Goal: Task Accomplishment & Management: Manage account settings

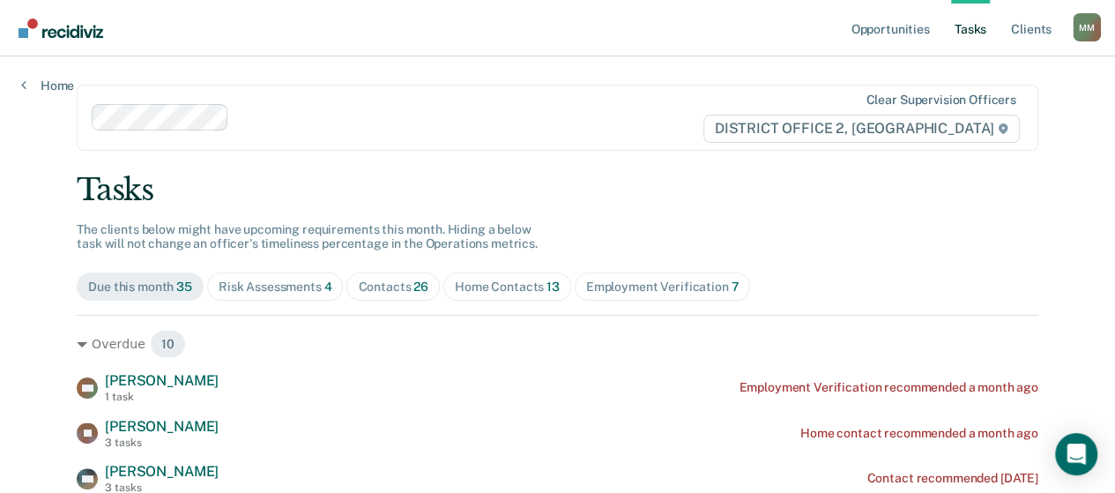
click at [293, 299] on span "Risk Assessments 4" at bounding box center [275, 286] width 137 height 28
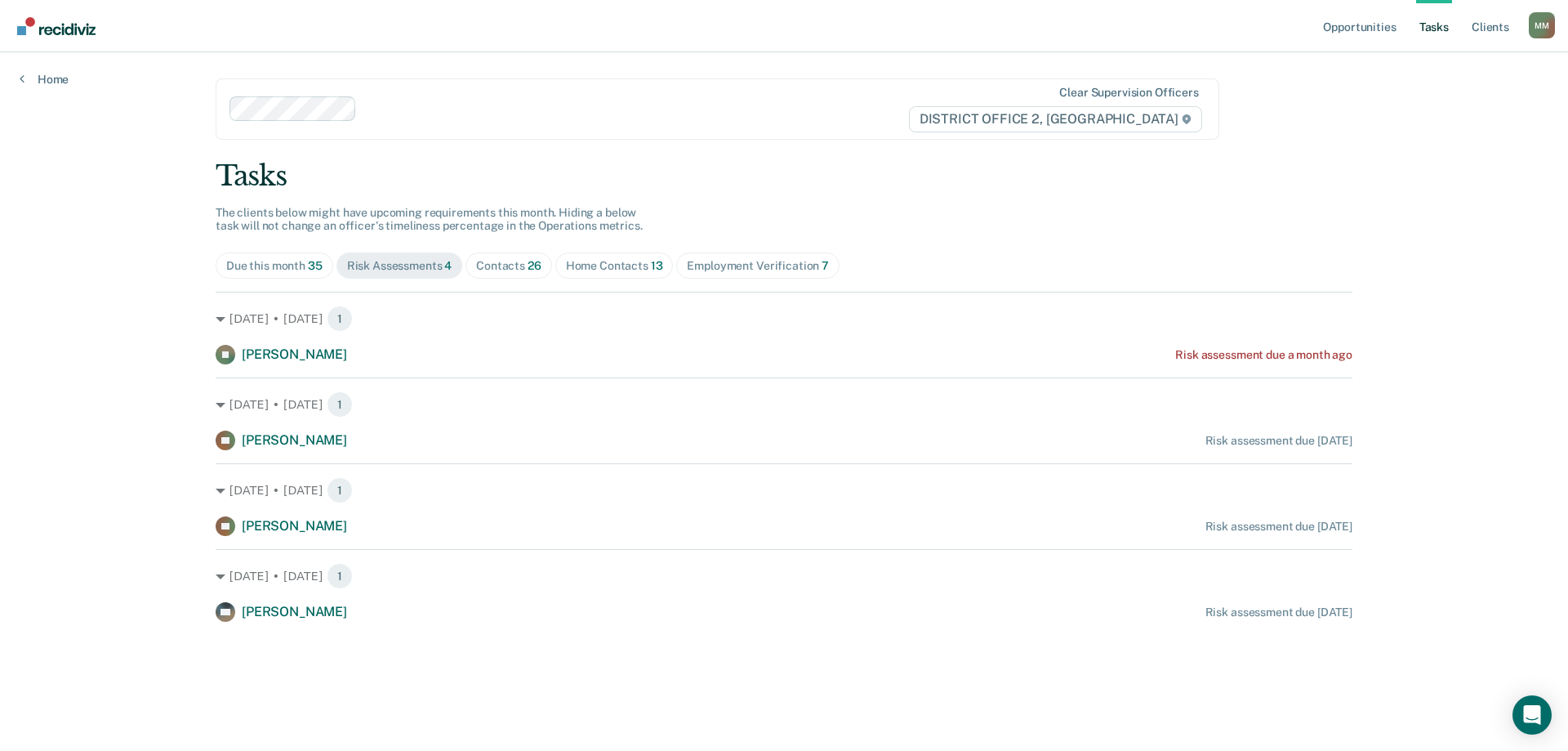
click at [512, 259] on div "Contacts 26" at bounding box center [509, 265] width 66 height 14
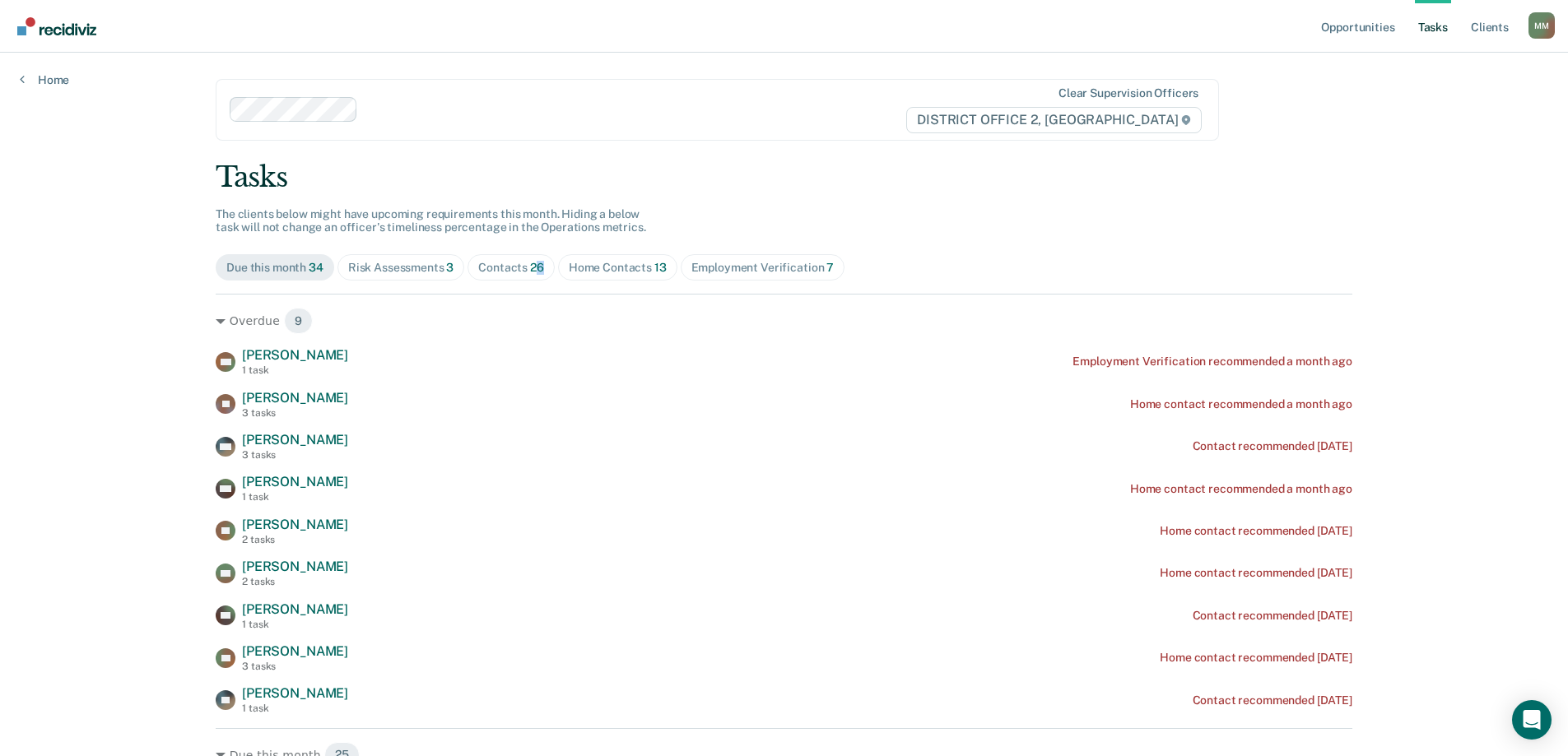
click at [533, 265] on span "26" at bounding box center [537, 267] width 14 height 13
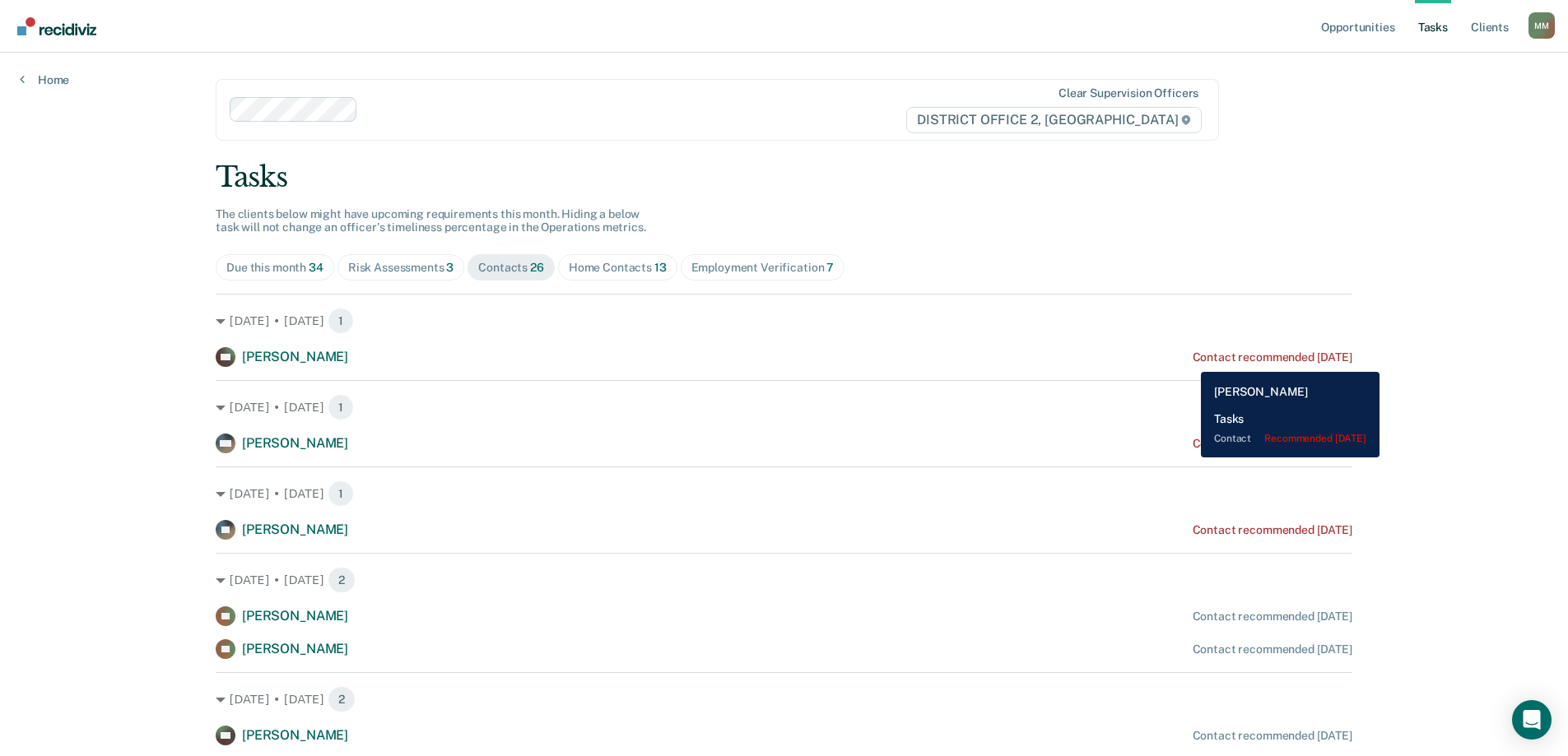
click at [1193, 359] on div "Contact recommended [DATE]" at bounding box center [1272, 357] width 160 height 14
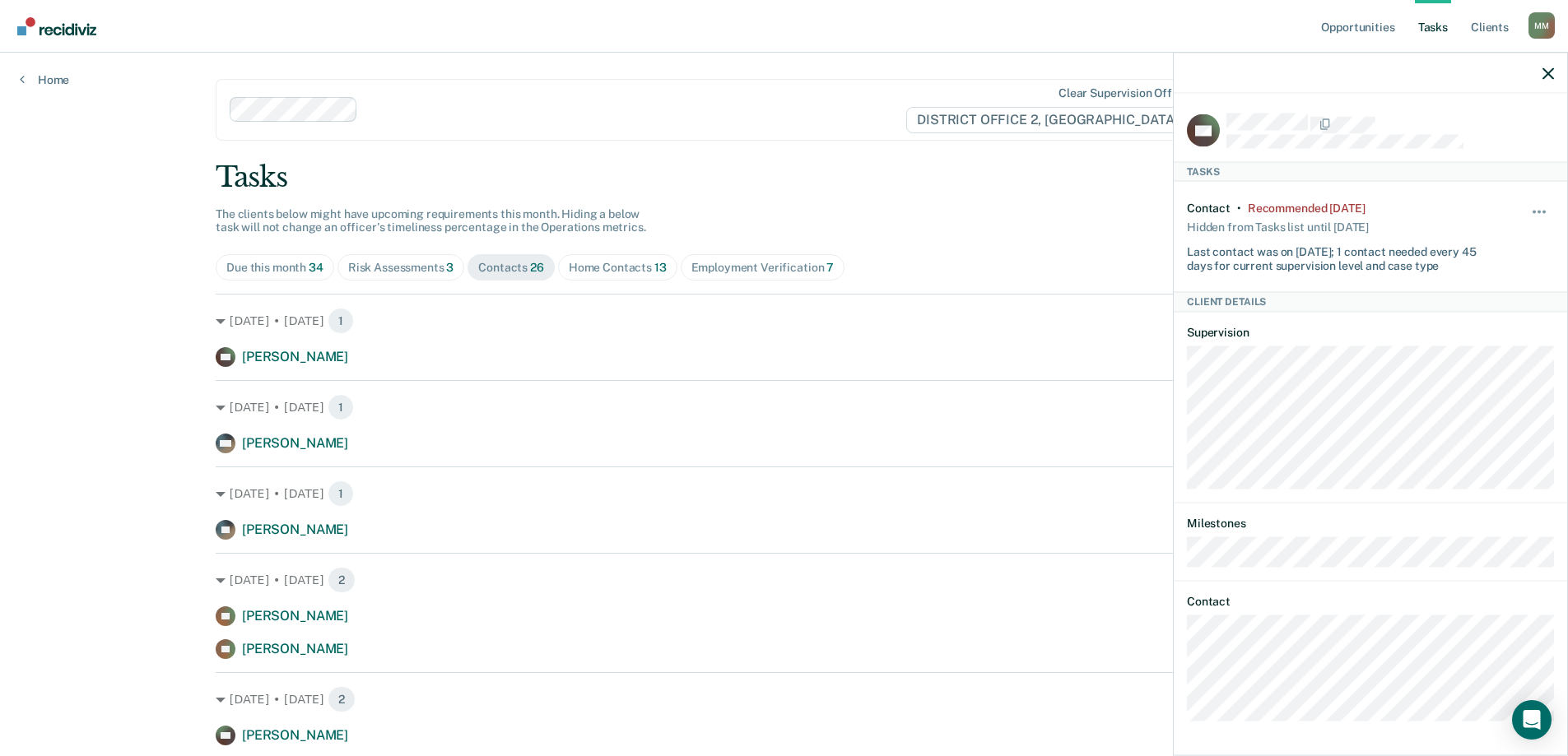
click at [1548, 203] on div "Hide from tasks list for... 7 days 30 days 90 days" at bounding box center [1540, 236] width 28 height 71
click at [1542, 206] on button "button" at bounding box center [1540, 219] width 28 height 26
click at [1474, 298] on button "7 days" at bounding box center [1494, 290] width 119 height 26
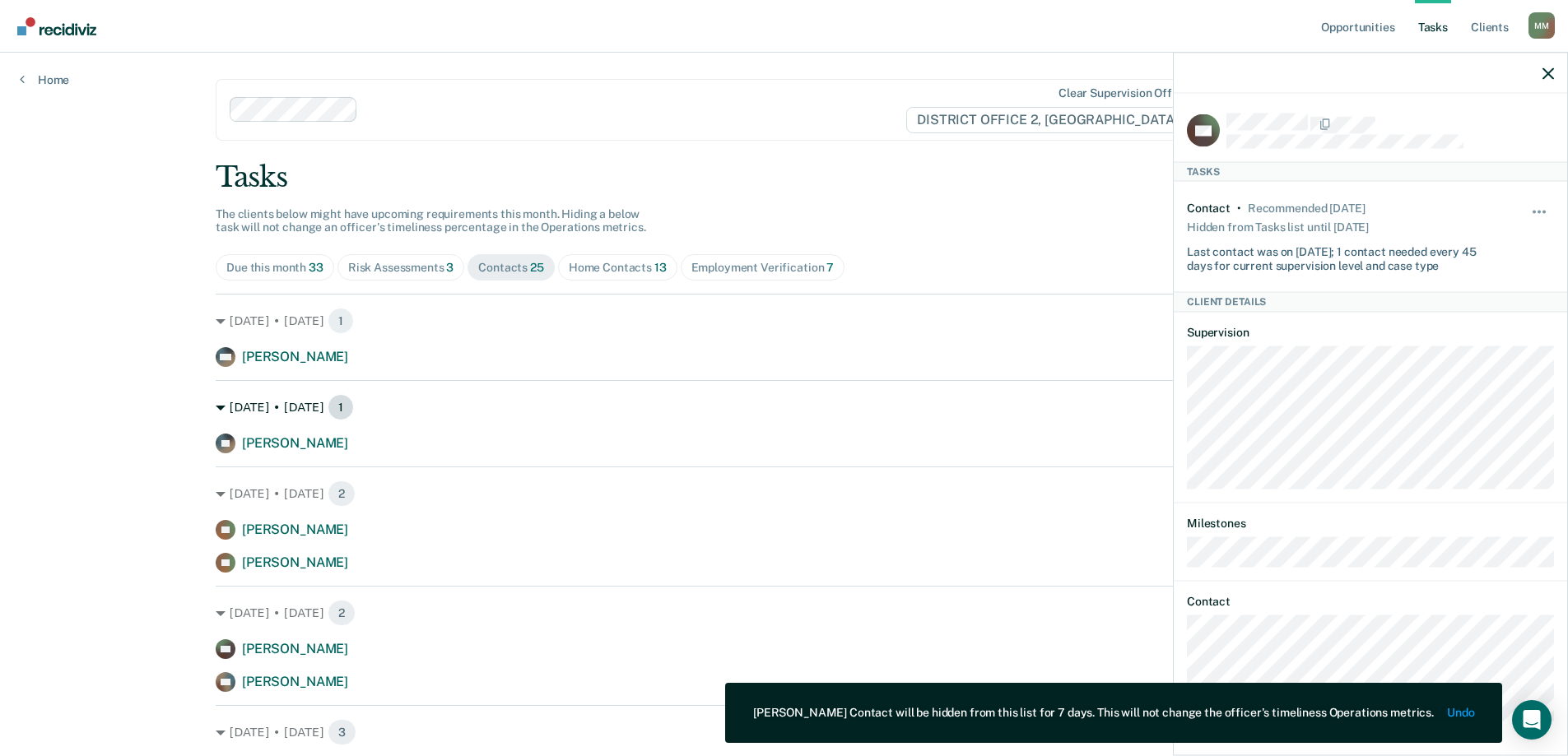
click at [925, 399] on div "[DATE] • [DATE] 1" at bounding box center [784, 407] width 1137 height 26
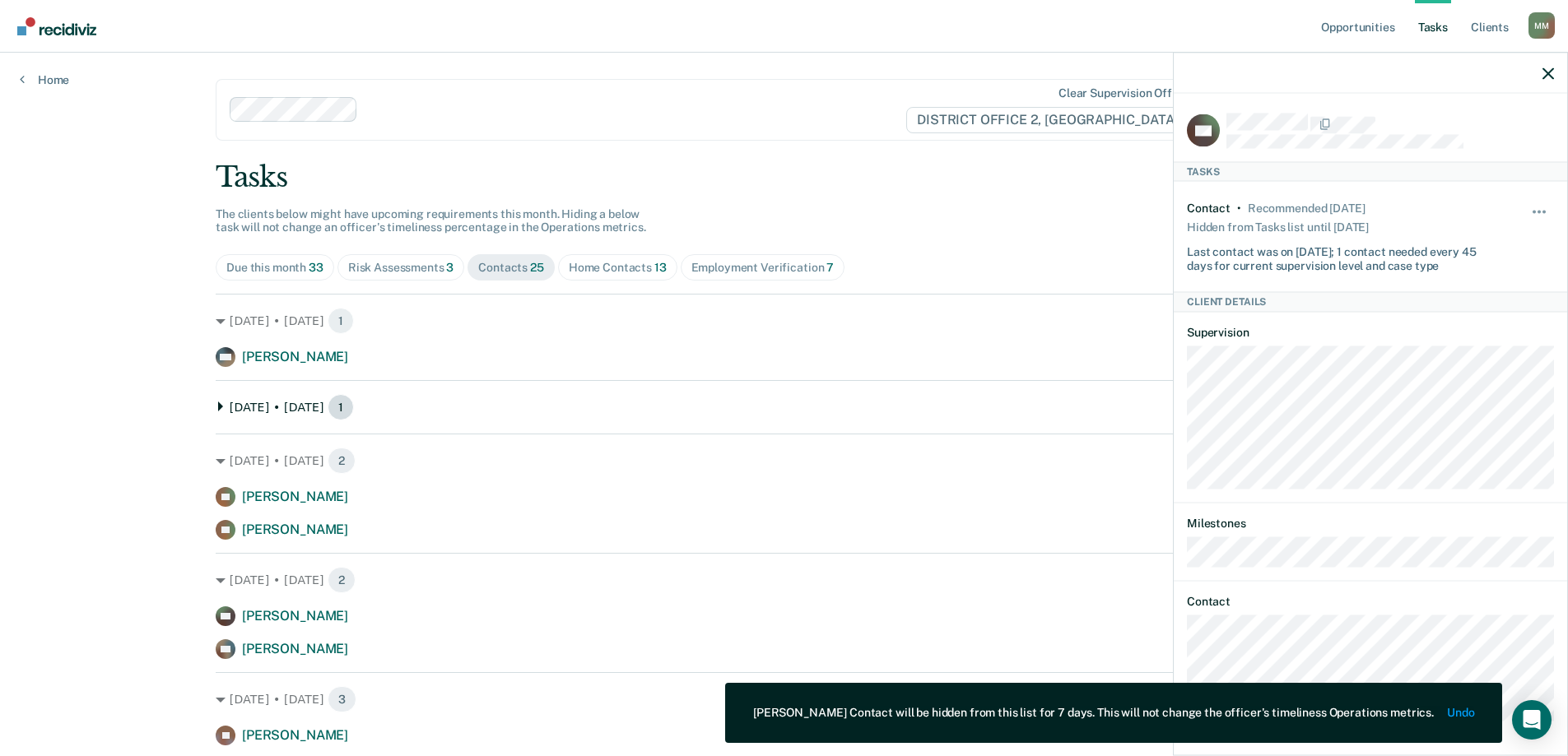
click at [754, 409] on div "[DATE] • [DATE] 1" at bounding box center [784, 407] width 1137 height 26
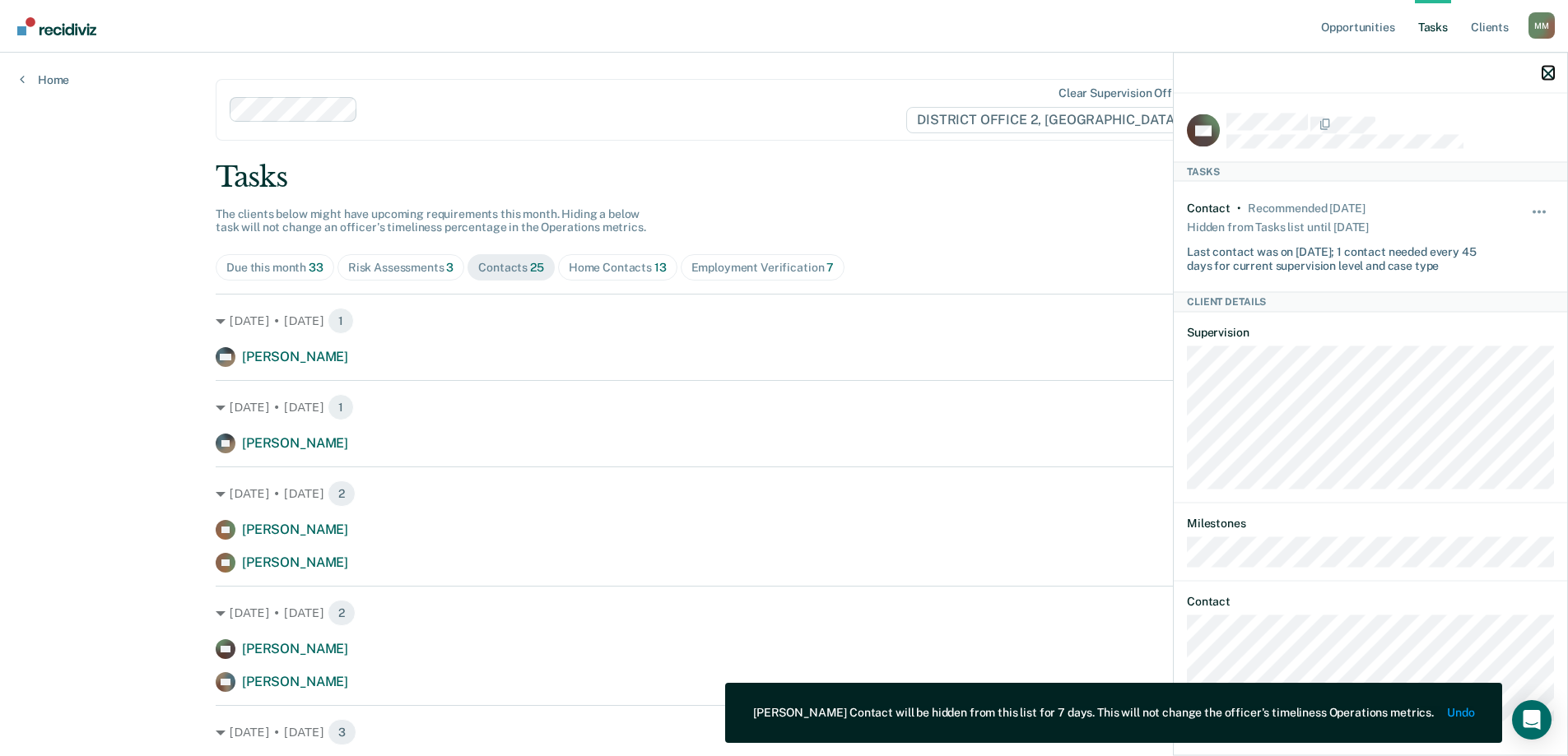
click at [1544, 74] on icon "button" at bounding box center [1548, 73] width 11 height 11
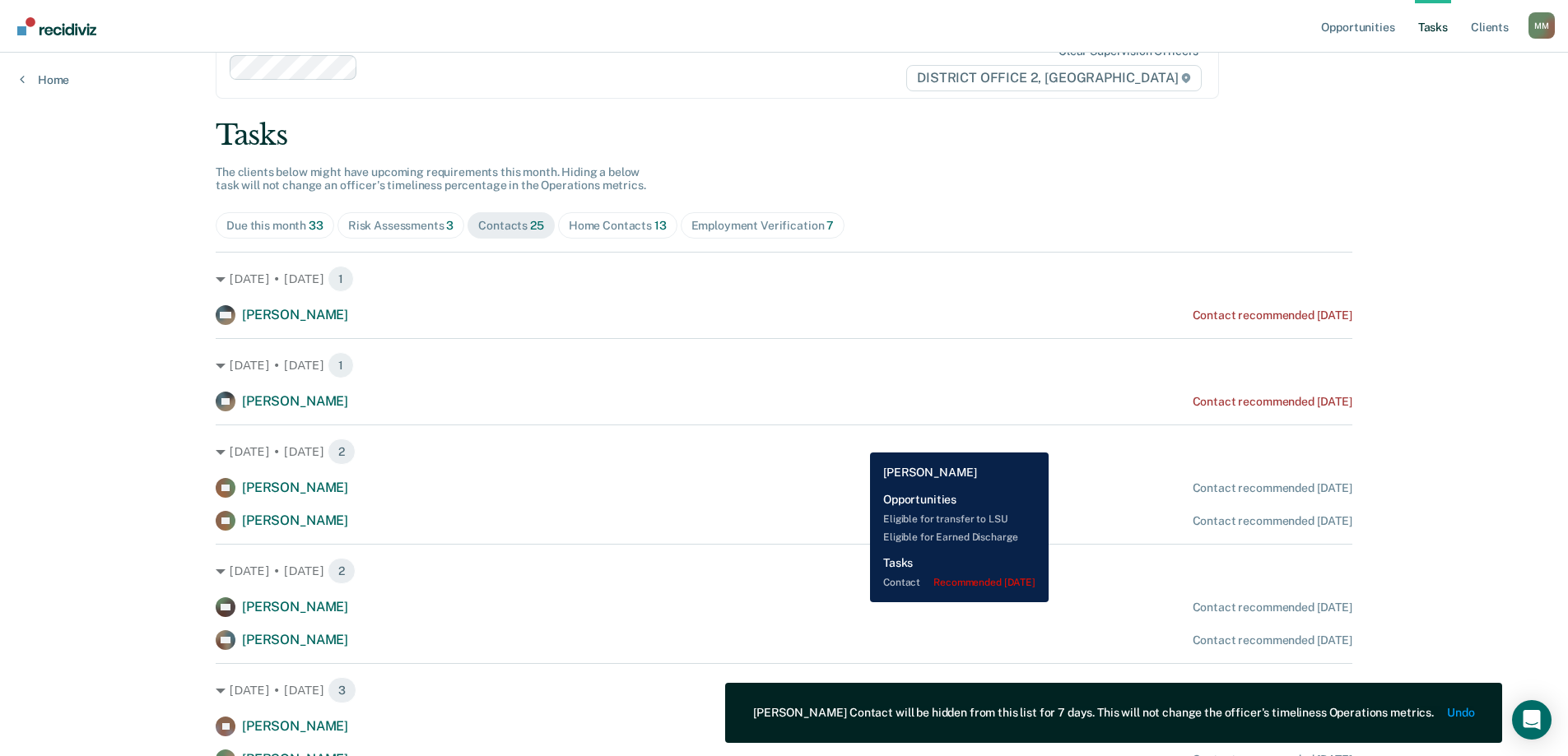
scroll to position [82, 0]
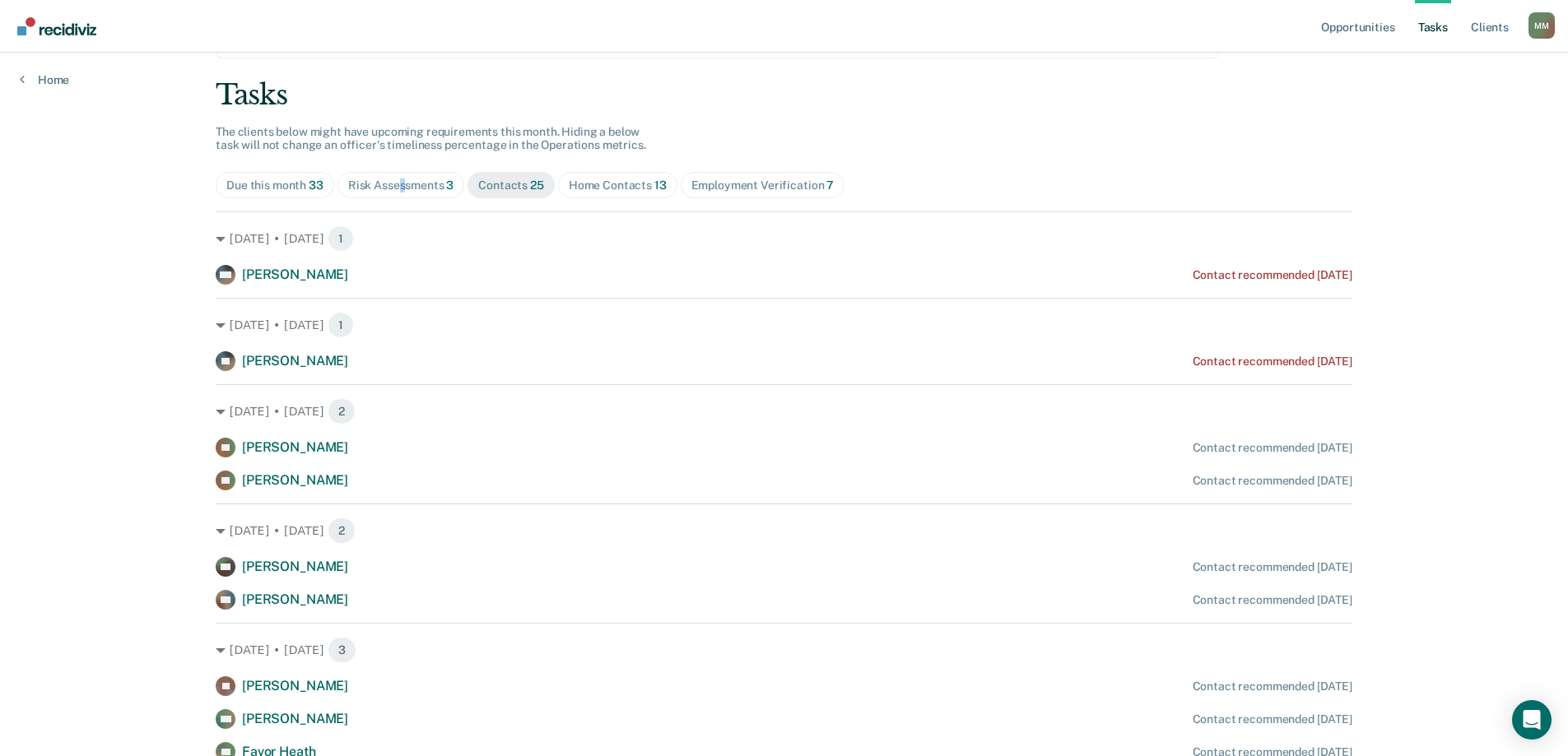
click at [398, 190] on div "Risk Assessments 3" at bounding box center [402, 185] width 106 height 14
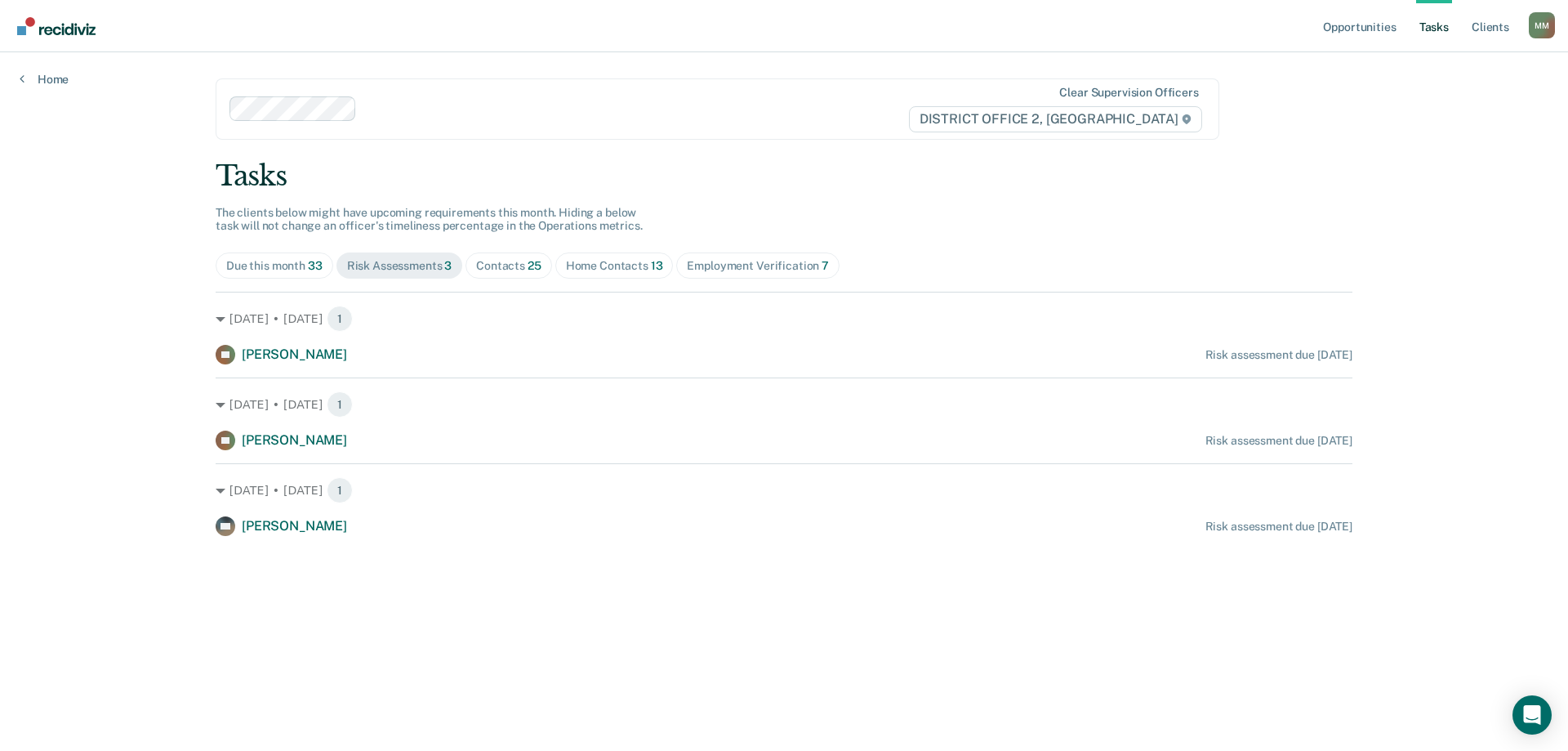
click at [274, 266] on div "Due this month 33" at bounding box center [274, 265] width 96 height 14
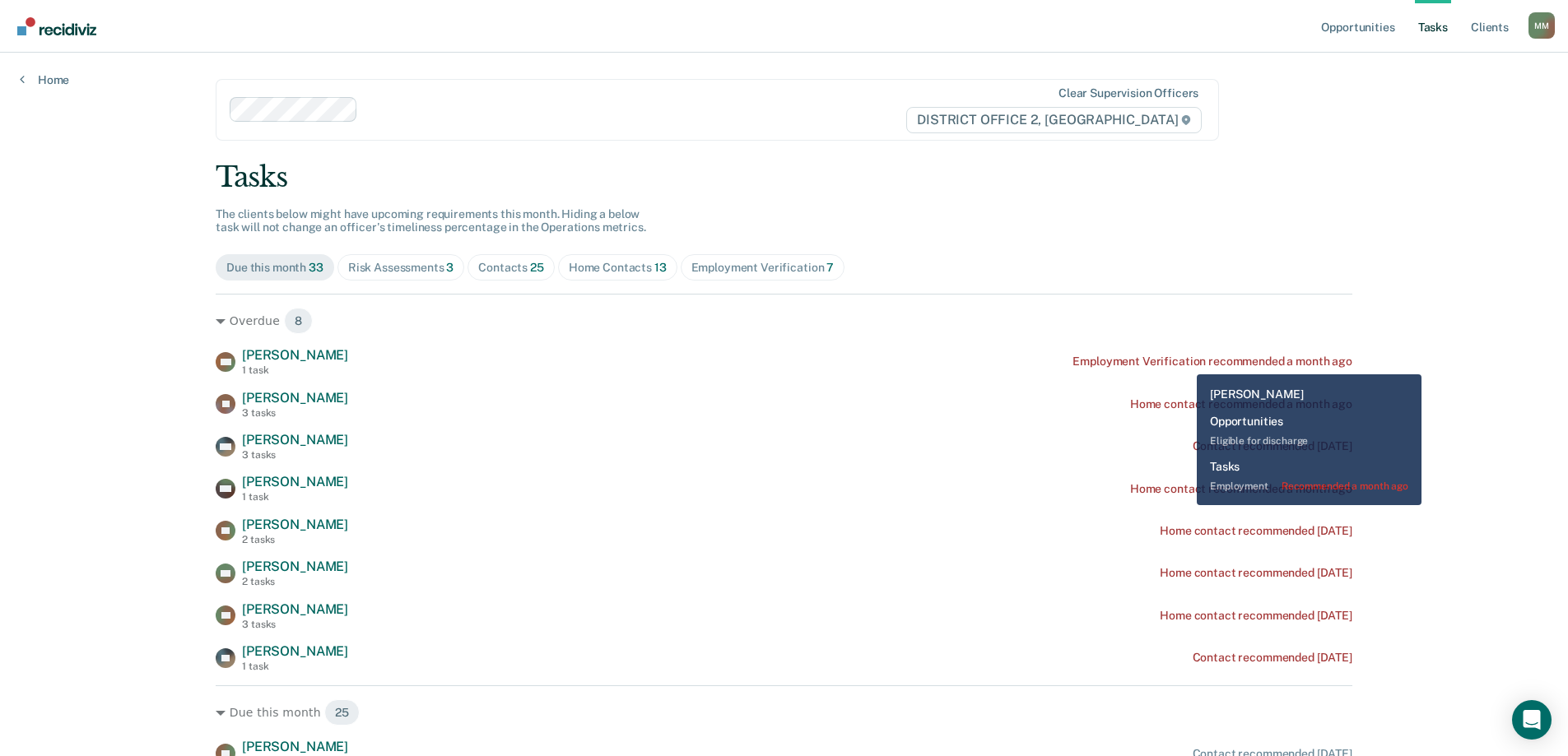
drag, startPoint x: 1184, startPoint y: 362, endPoint x: 1103, endPoint y: 344, distance: 83.0
click at [1103, 344] on div "Overdue 8 DM [PERSON_NAME] 1 task Employment Verification recommended a month a…" at bounding box center [784, 483] width 1137 height 378
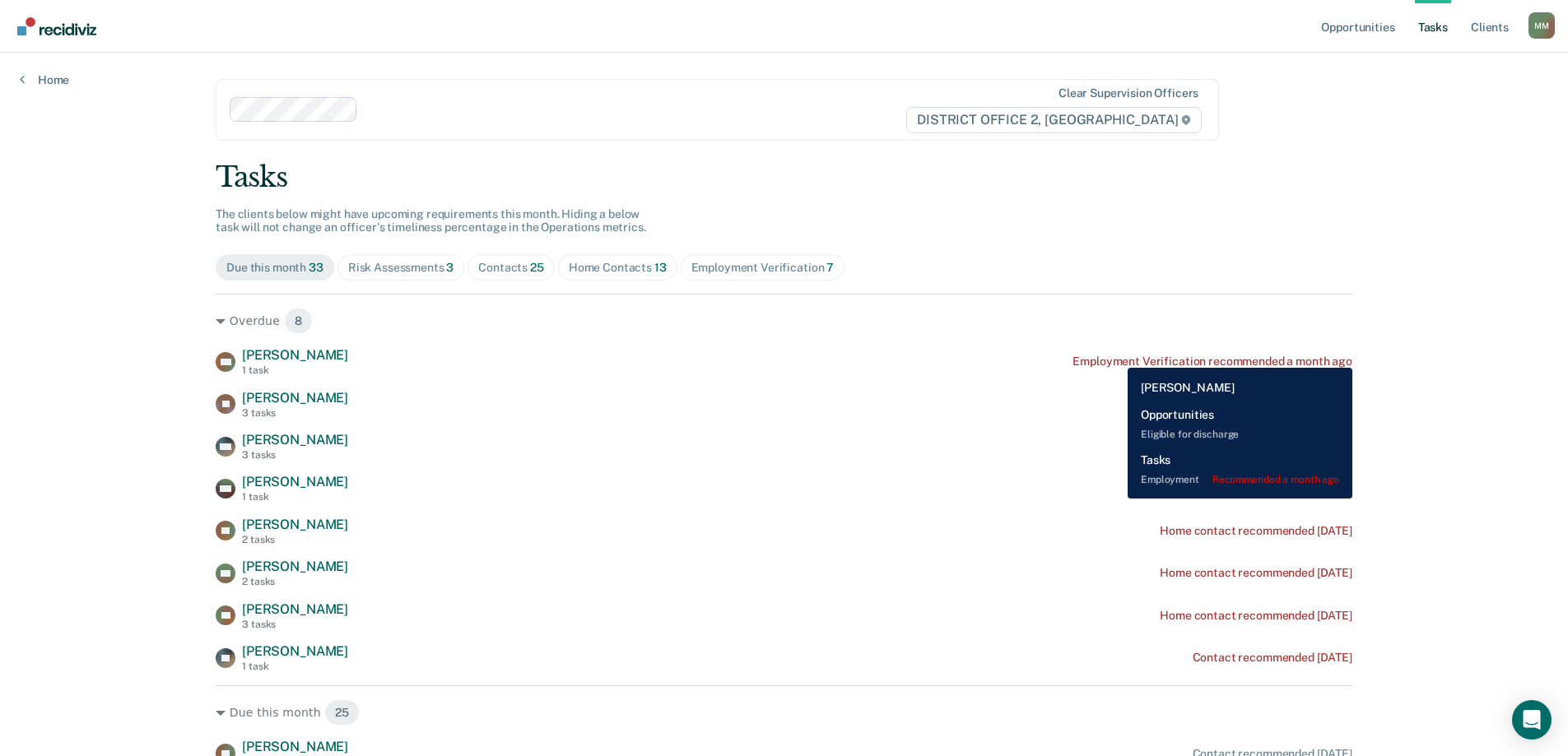
click at [1115, 357] on div "Employment Verification recommended a month ago" at bounding box center [1211, 361] width 279 height 14
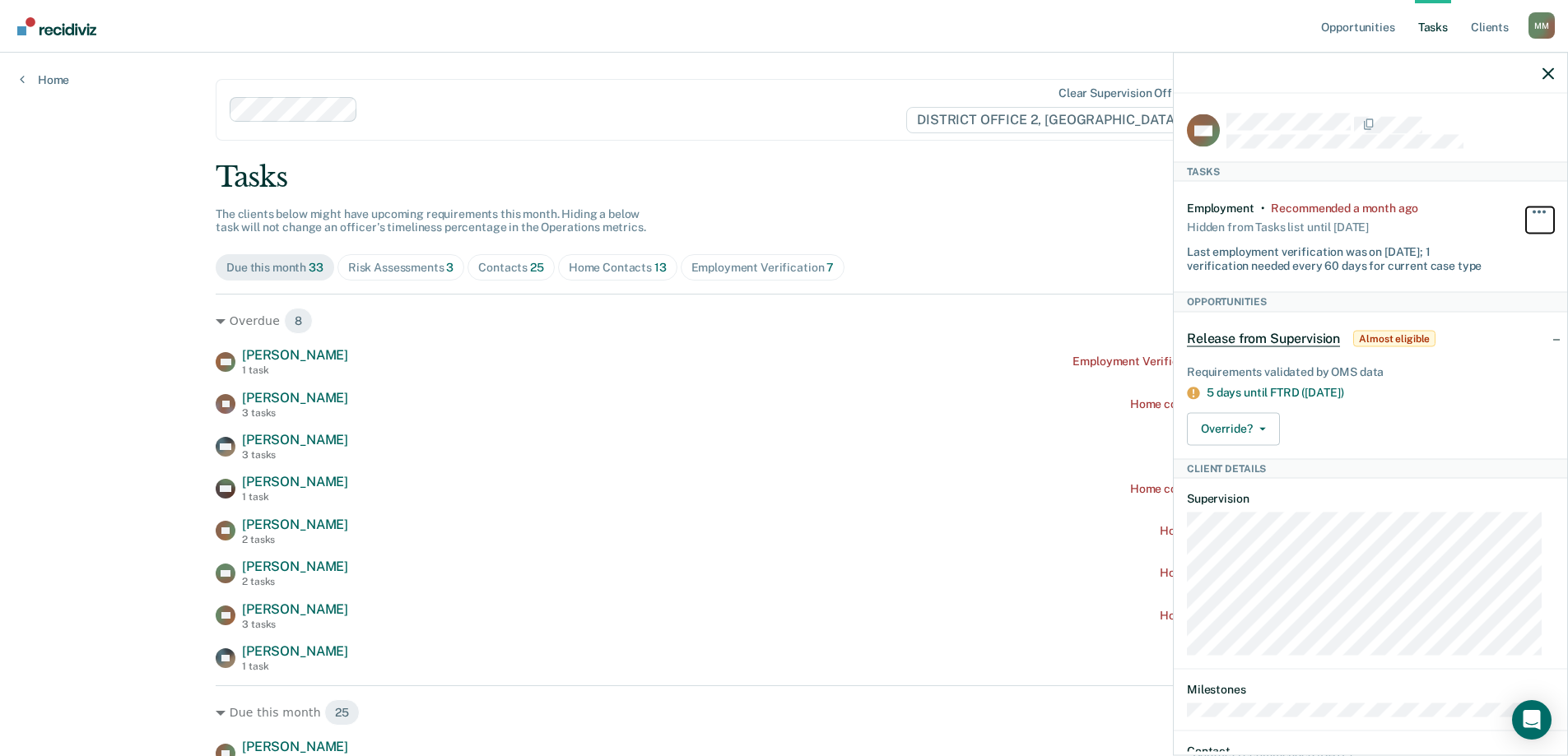
click at [1526, 206] on button "button" at bounding box center [1540, 219] width 28 height 26
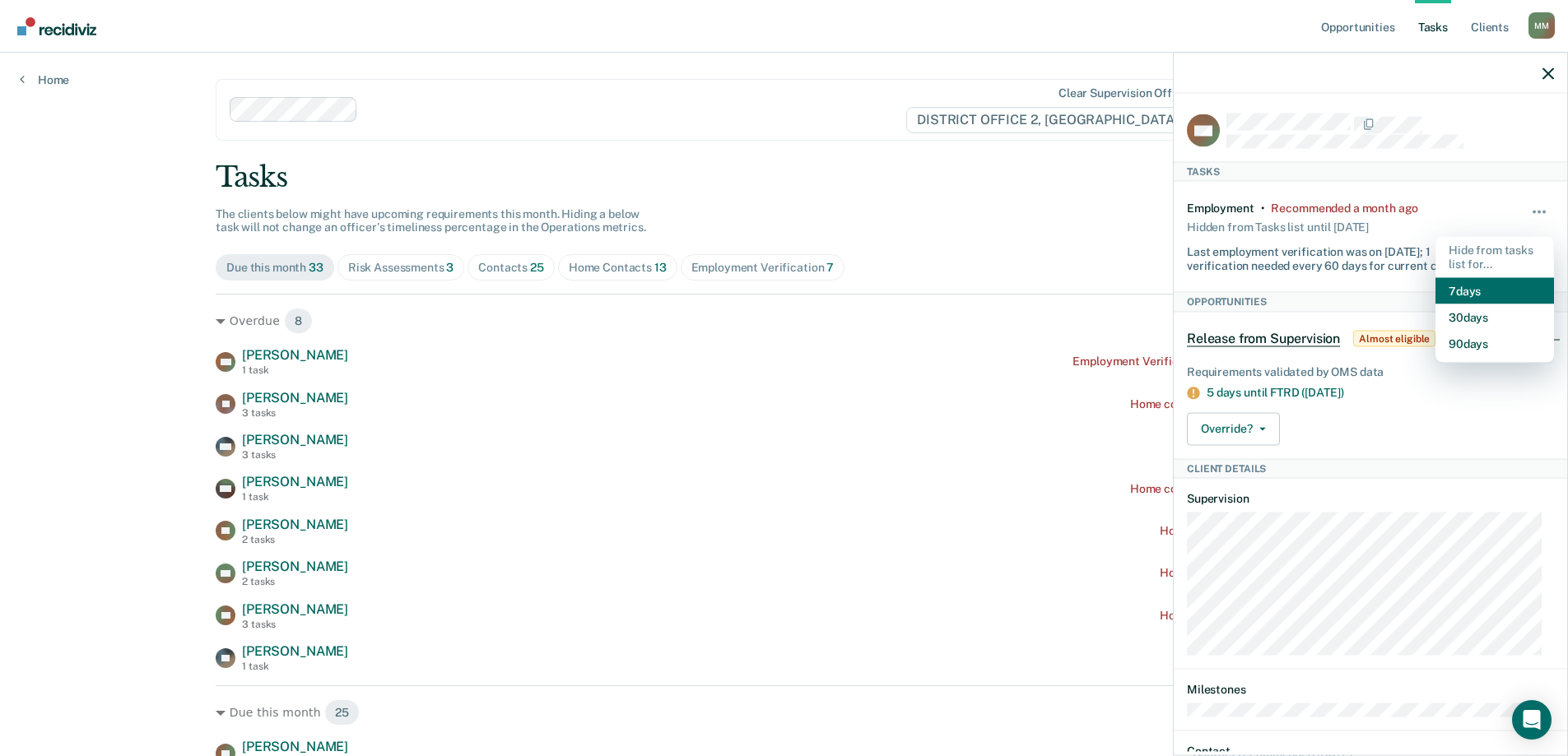
click at [1472, 287] on button "7 days" at bounding box center [1494, 290] width 119 height 26
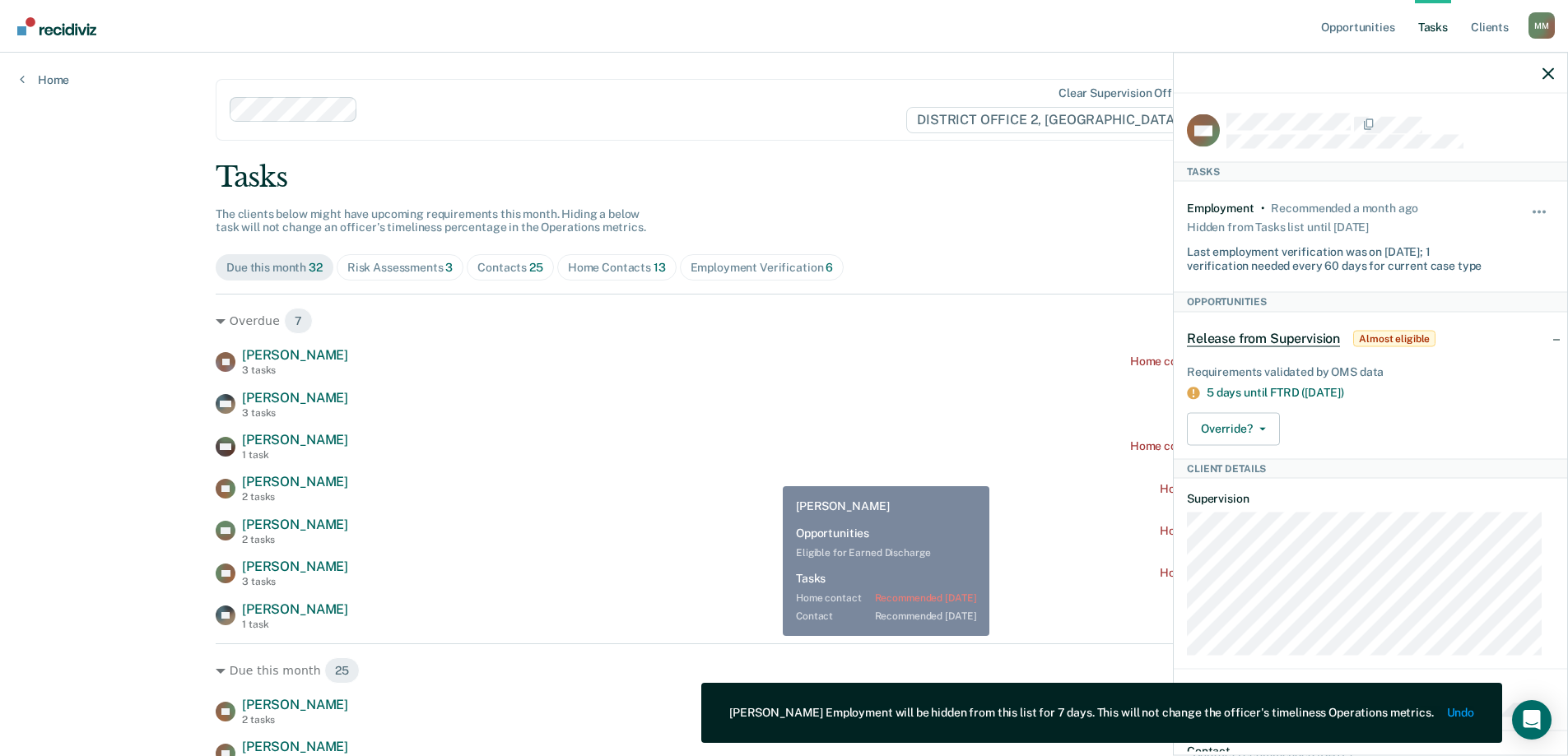
click at [759, 472] on div "[PERSON_NAME] 3 tasks Home contact recommended a month ago MH [PERSON_NAME] 3 t…" at bounding box center [784, 488] width 1137 height 283
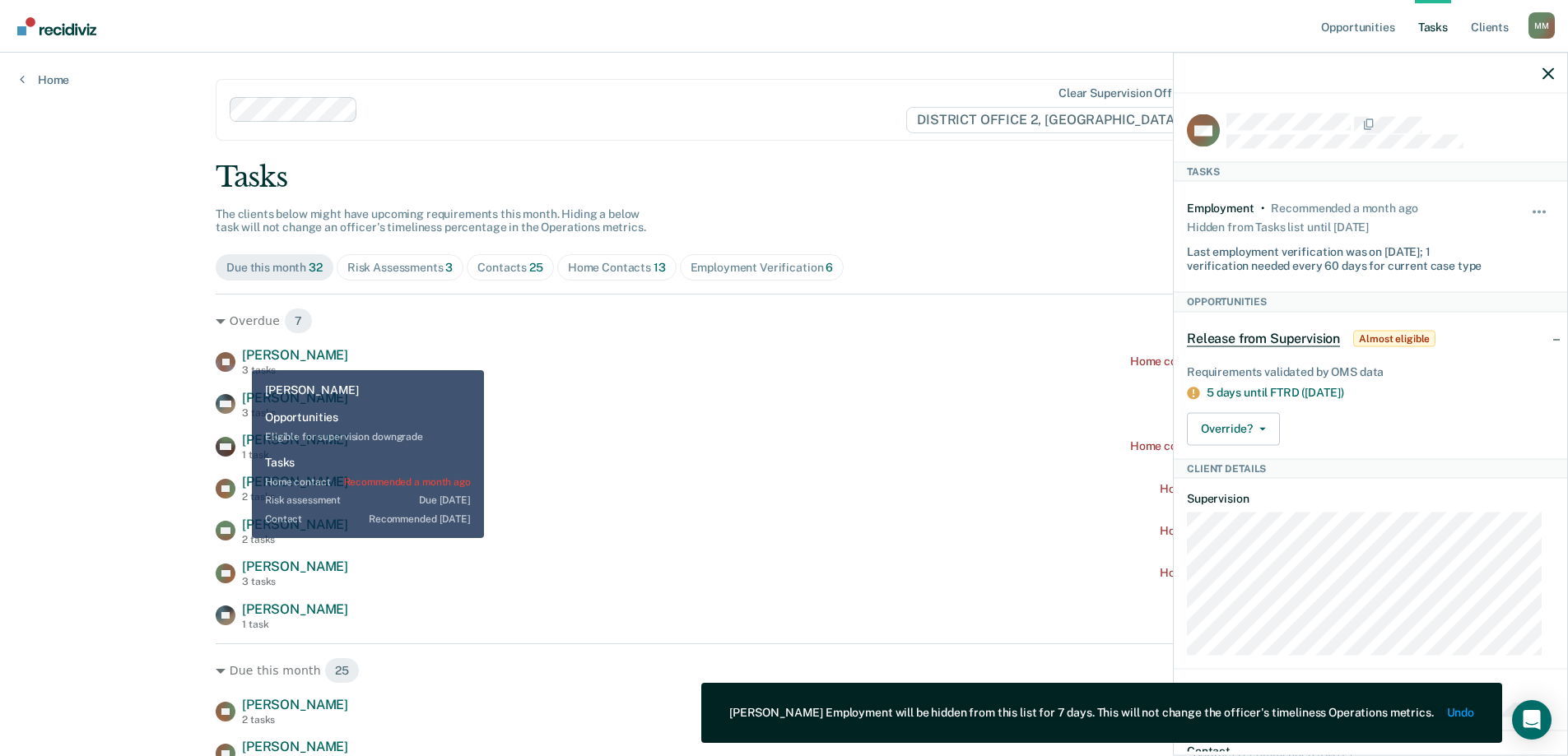
click at [243, 355] on span "[PERSON_NAME]" at bounding box center [295, 355] width 106 height 16
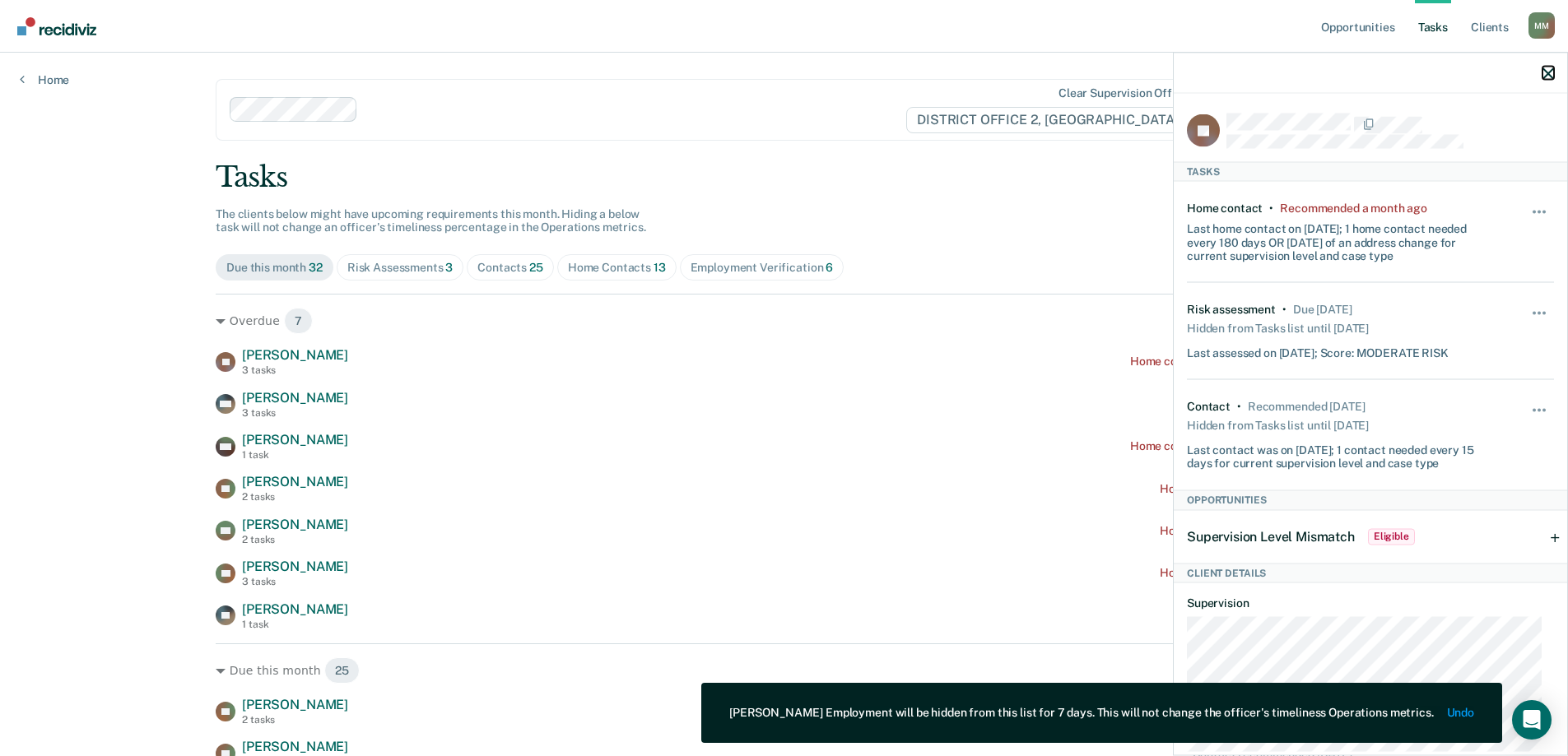
click at [1543, 74] on icon "button" at bounding box center [1548, 73] width 11 height 11
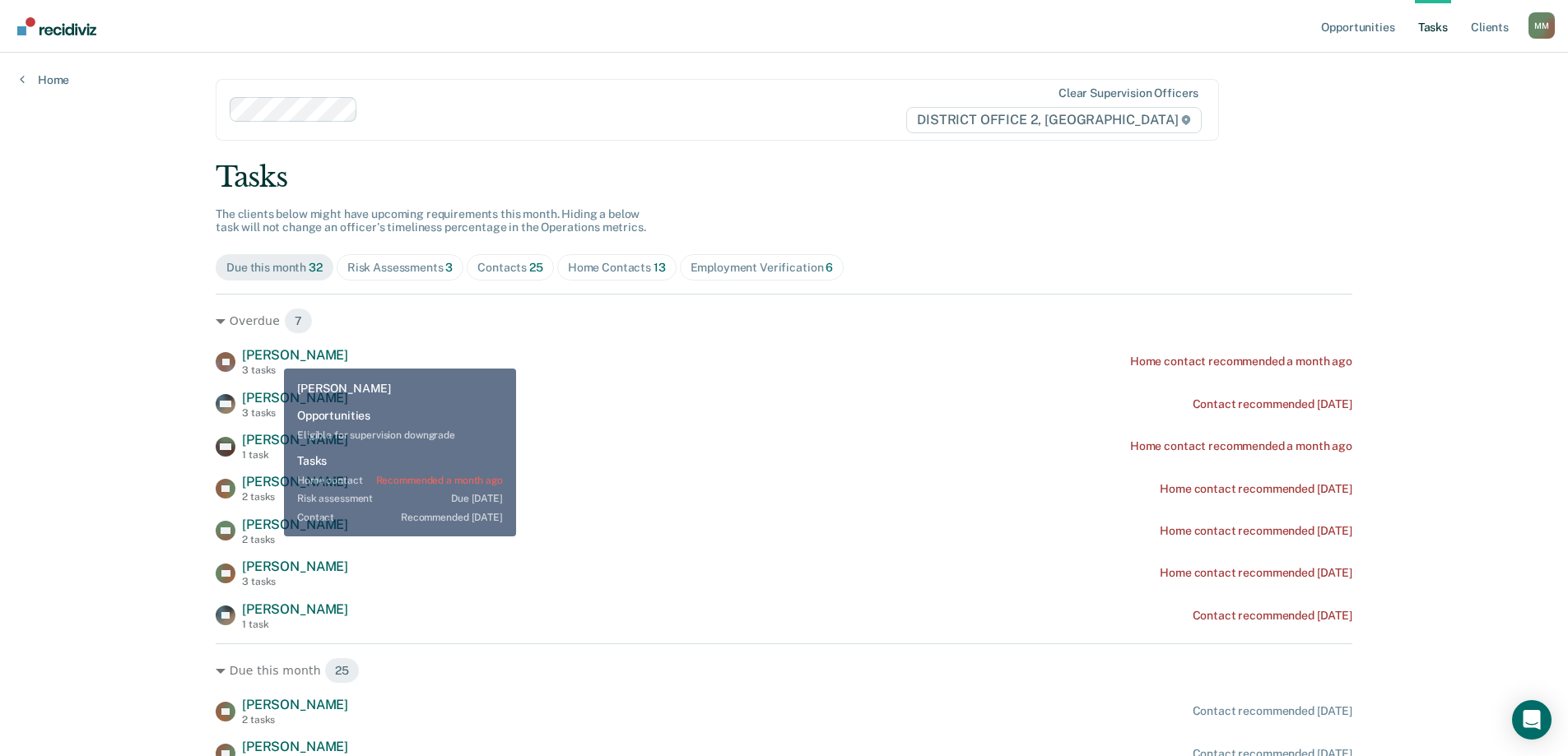
click at [274, 350] on span "[PERSON_NAME]" at bounding box center [295, 355] width 106 height 16
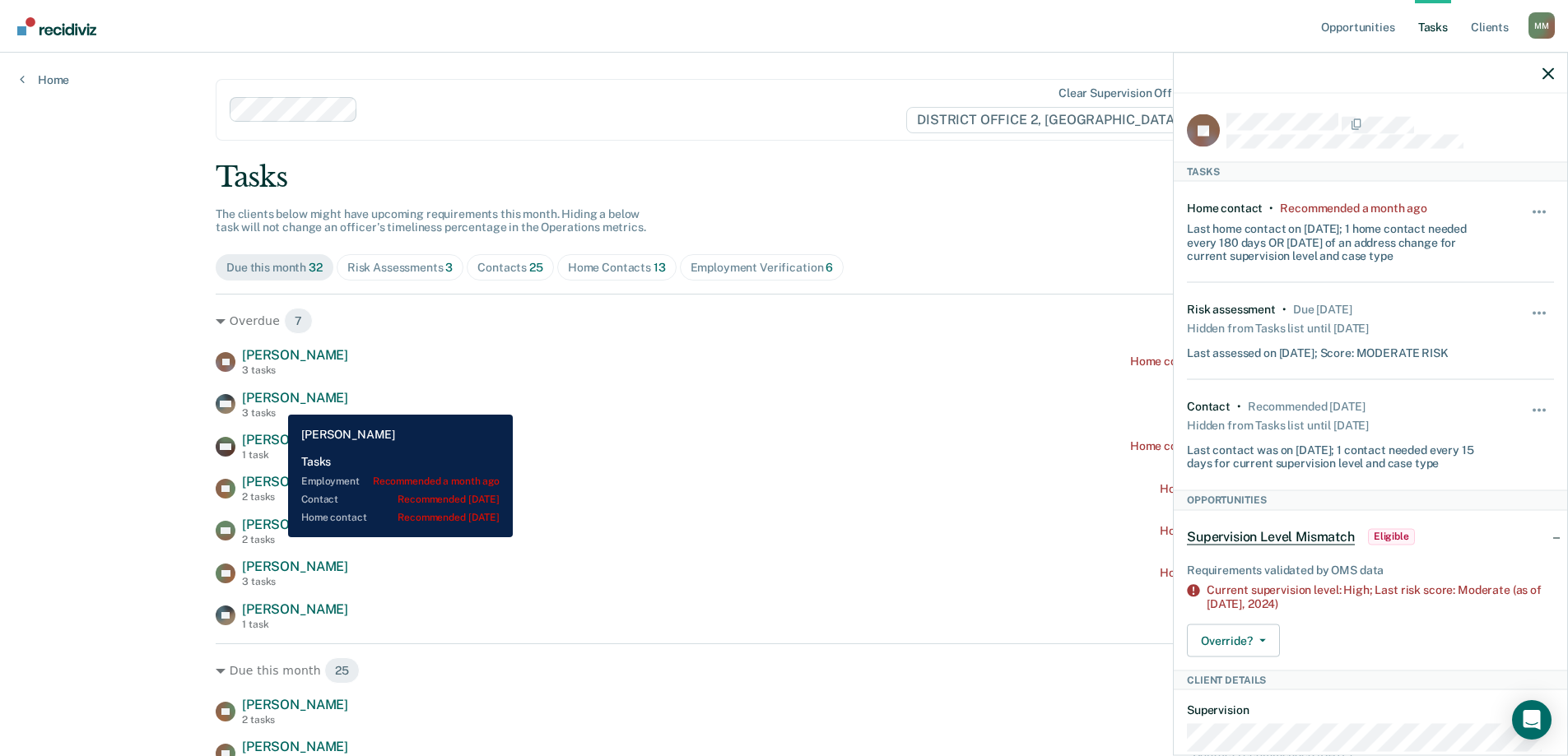
click at [275, 402] on span "[PERSON_NAME]" at bounding box center [295, 398] width 106 height 16
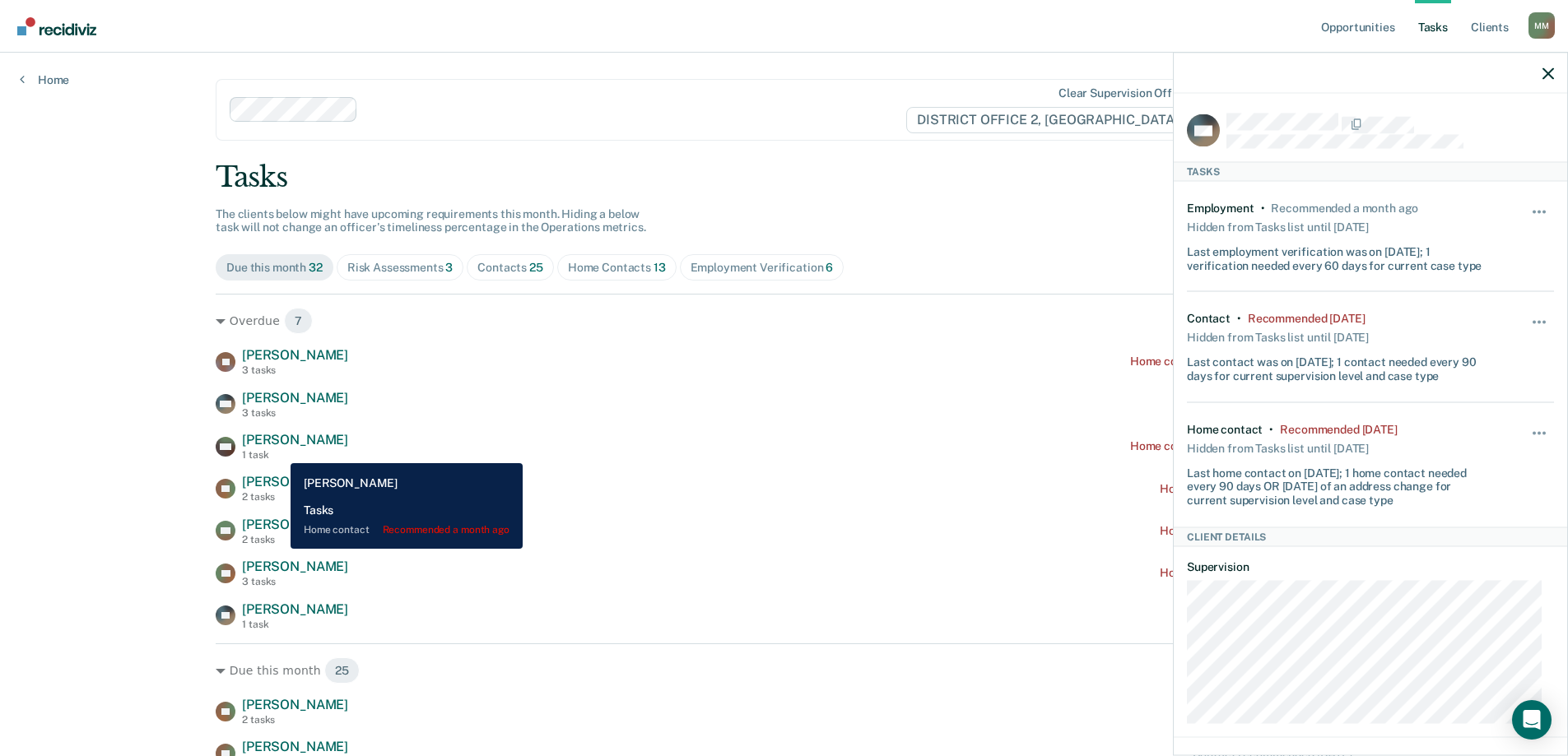
click at [278, 451] on div "1 task" at bounding box center [295, 455] width 106 height 11
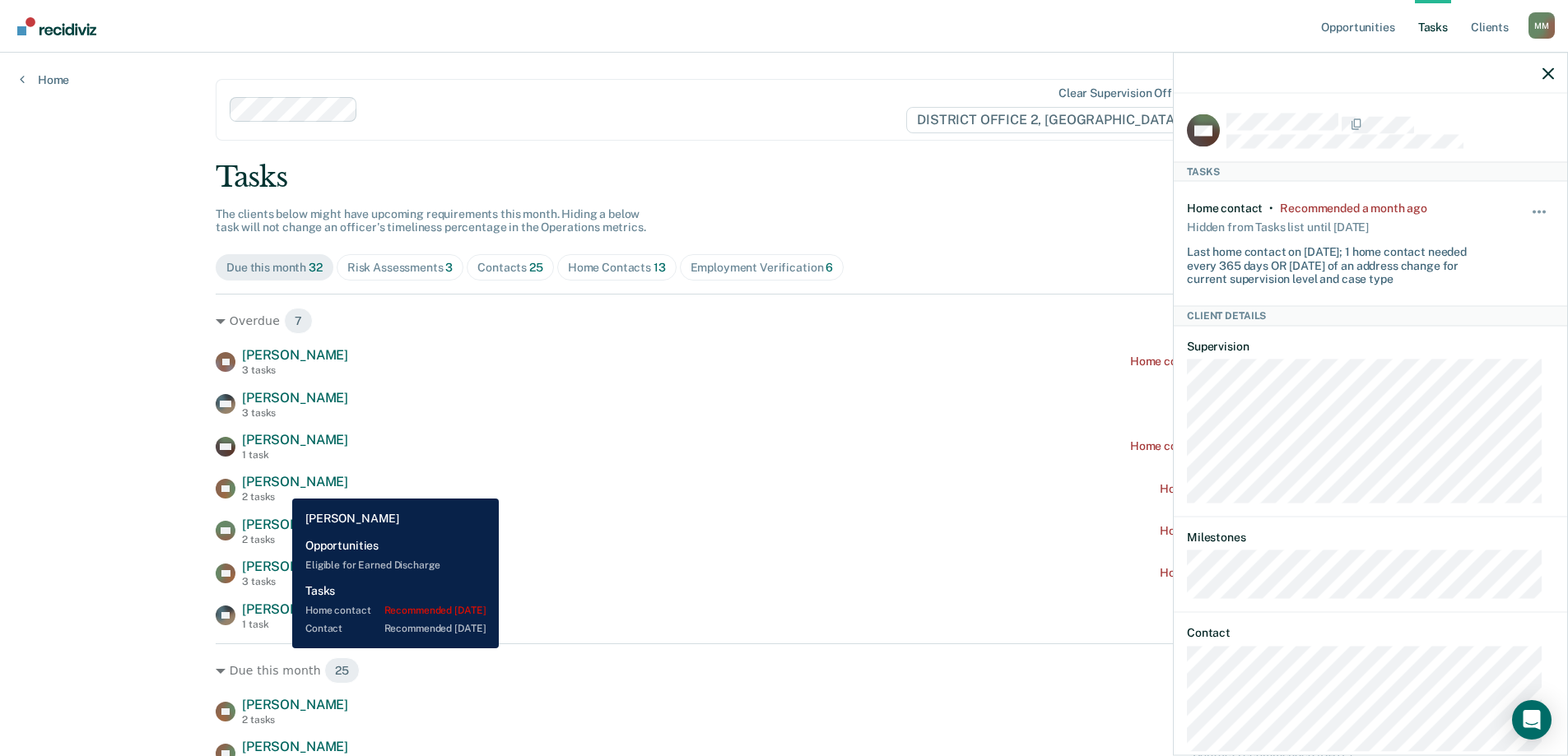
click at [280, 487] on span "[PERSON_NAME]" at bounding box center [295, 482] width 106 height 16
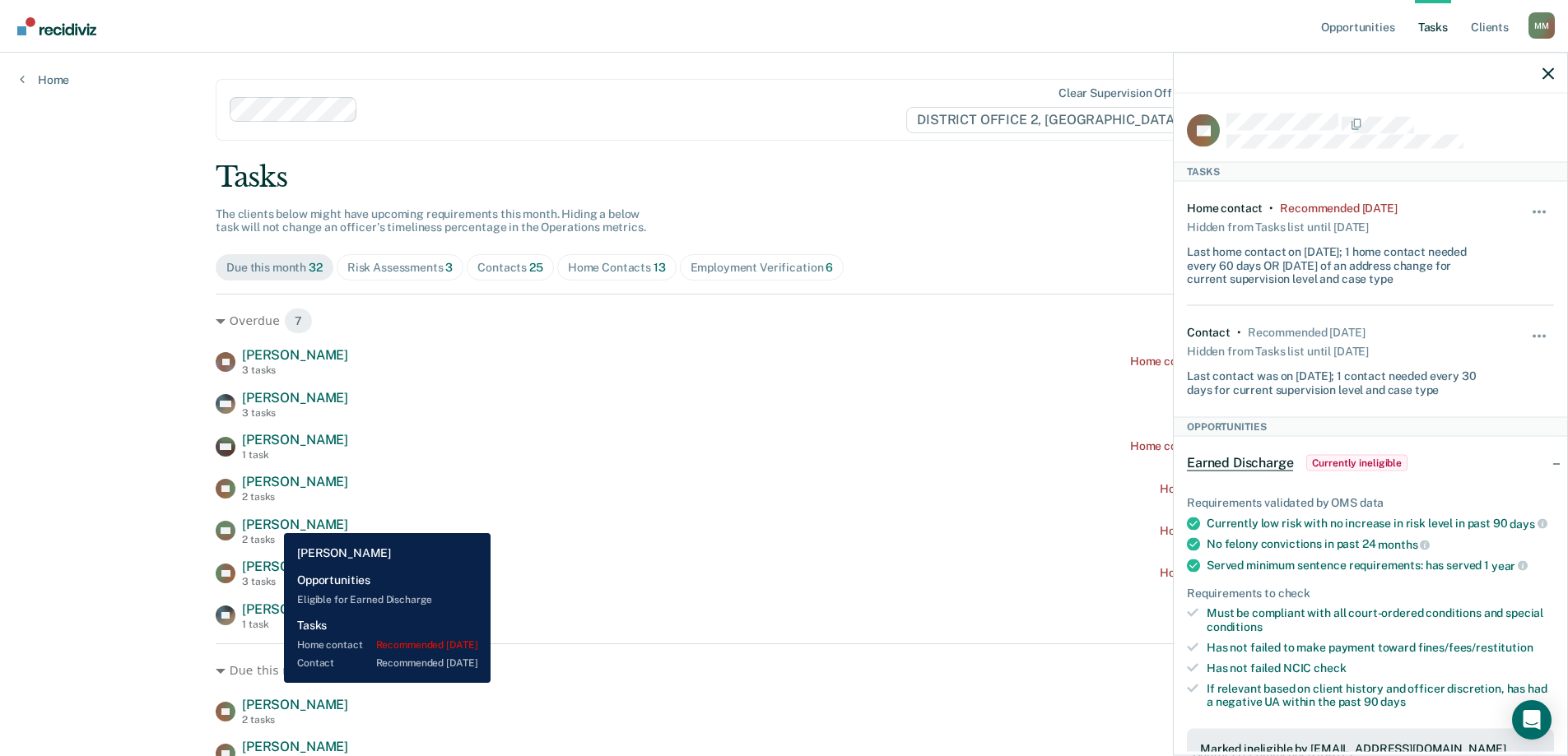
click at [272, 522] on span "[PERSON_NAME]" at bounding box center [295, 524] width 106 height 16
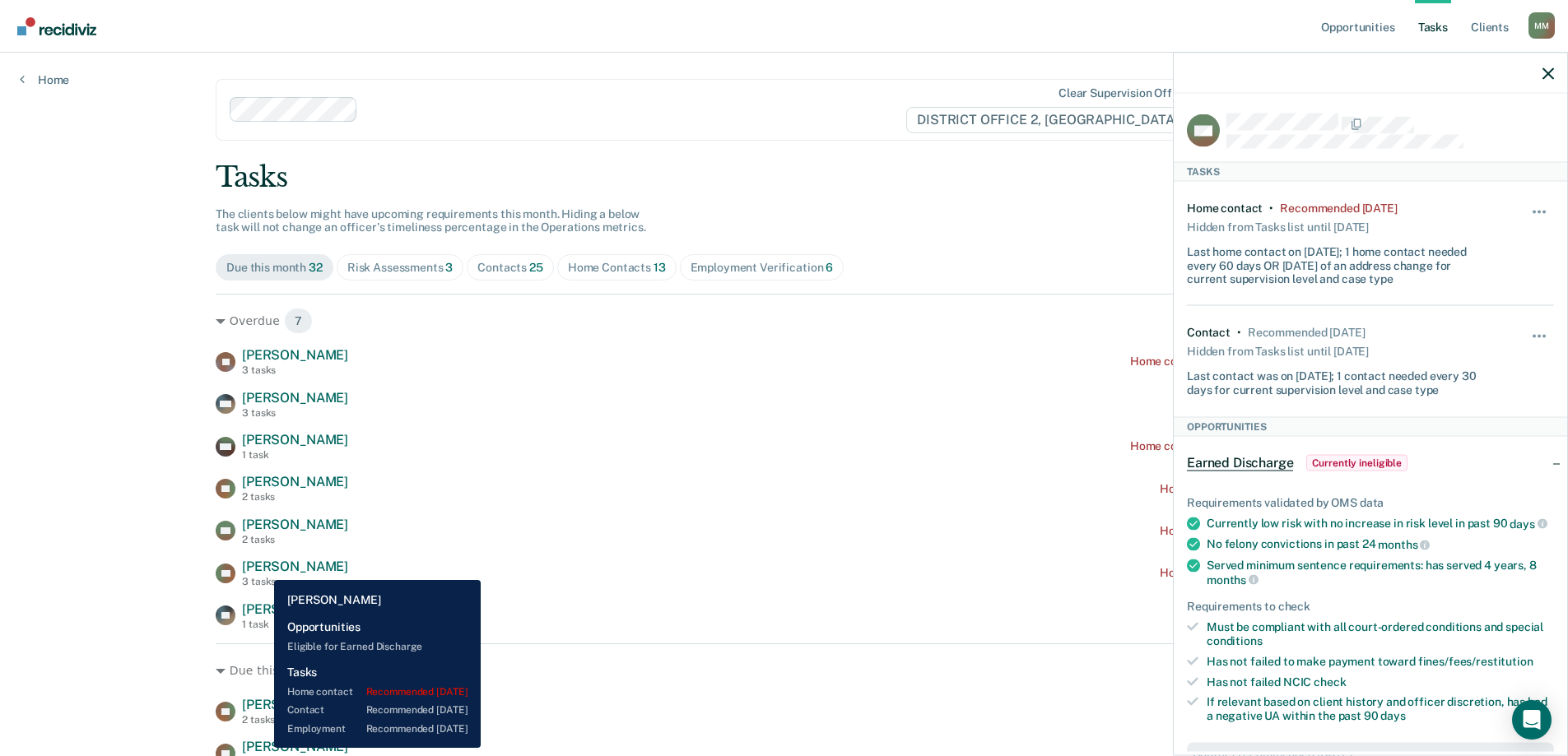
click at [261, 567] on span "[PERSON_NAME]" at bounding box center [295, 566] width 106 height 16
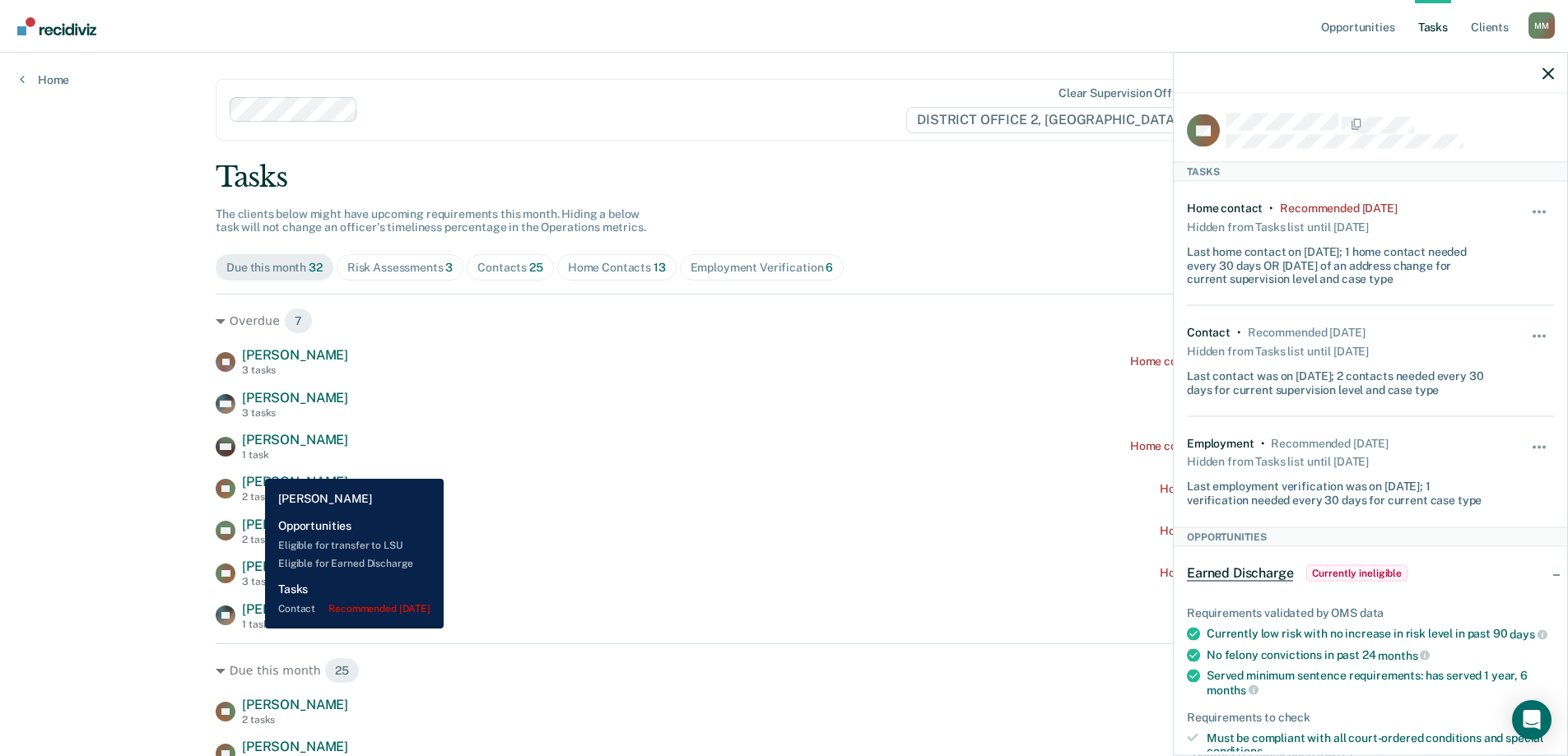
click at [253, 628] on div "1 task" at bounding box center [295, 624] width 106 height 11
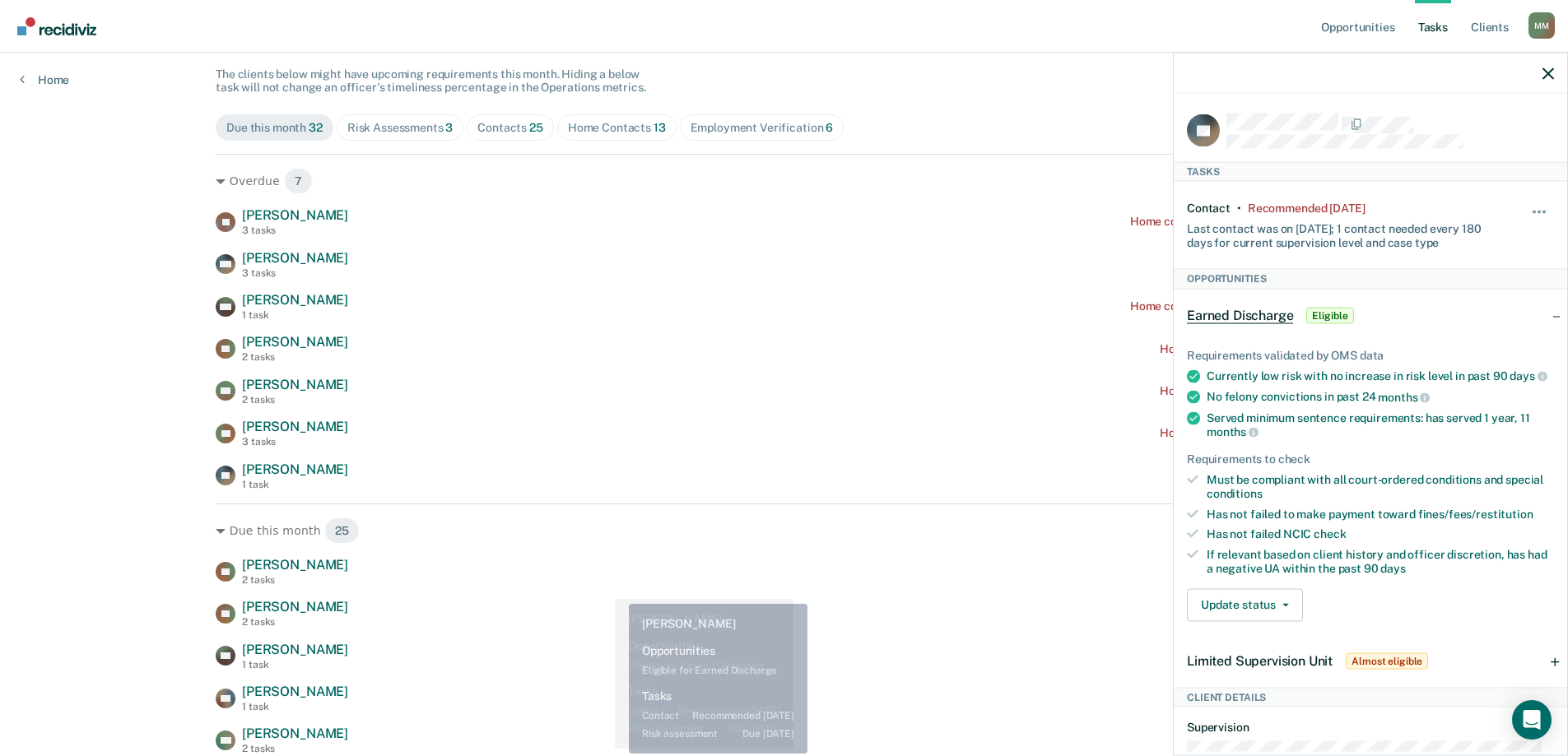
scroll to position [164, 0]
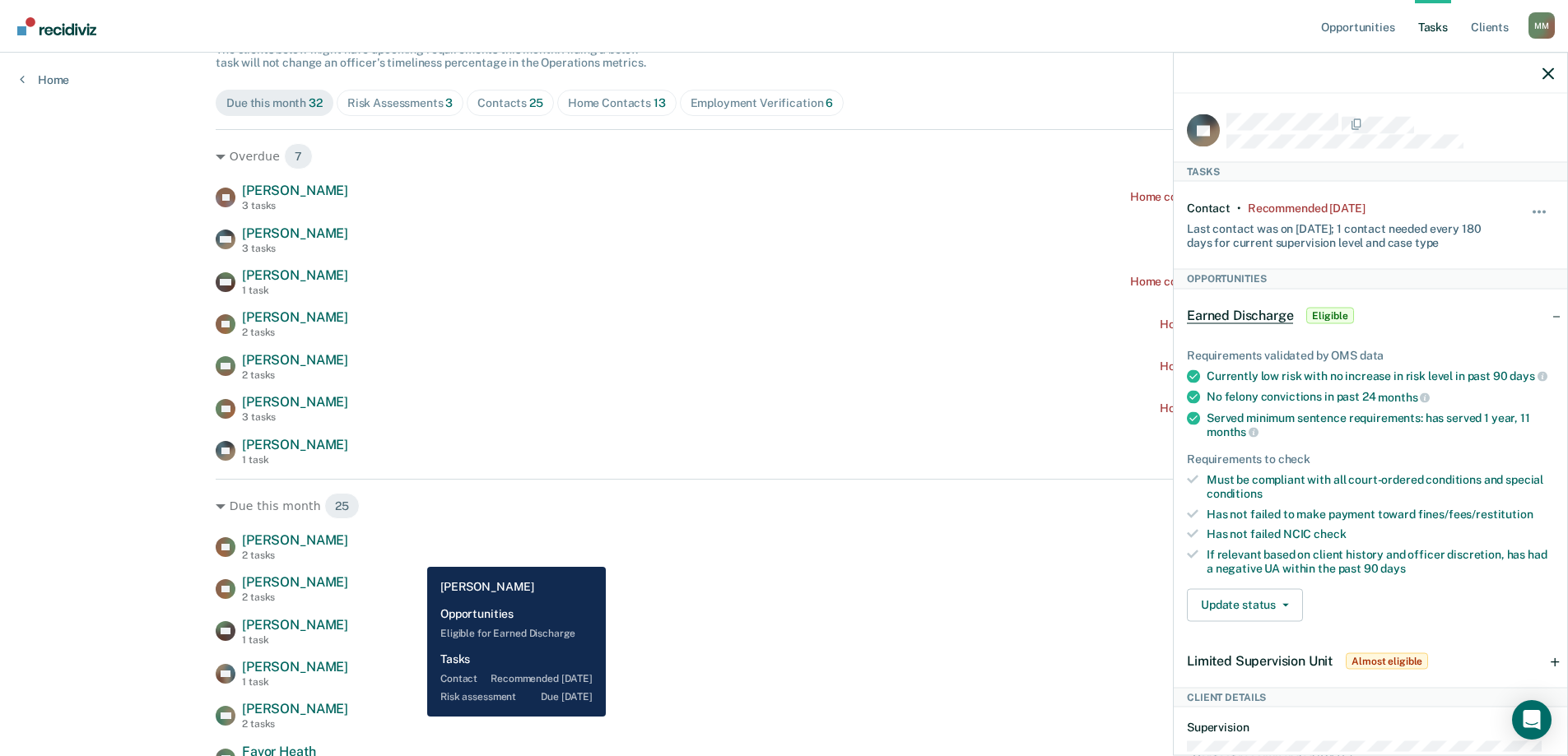
click at [401, 554] on div "CT [PERSON_NAME] 2 tasks Contact recommended [DATE]" at bounding box center [784, 546] width 1137 height 29
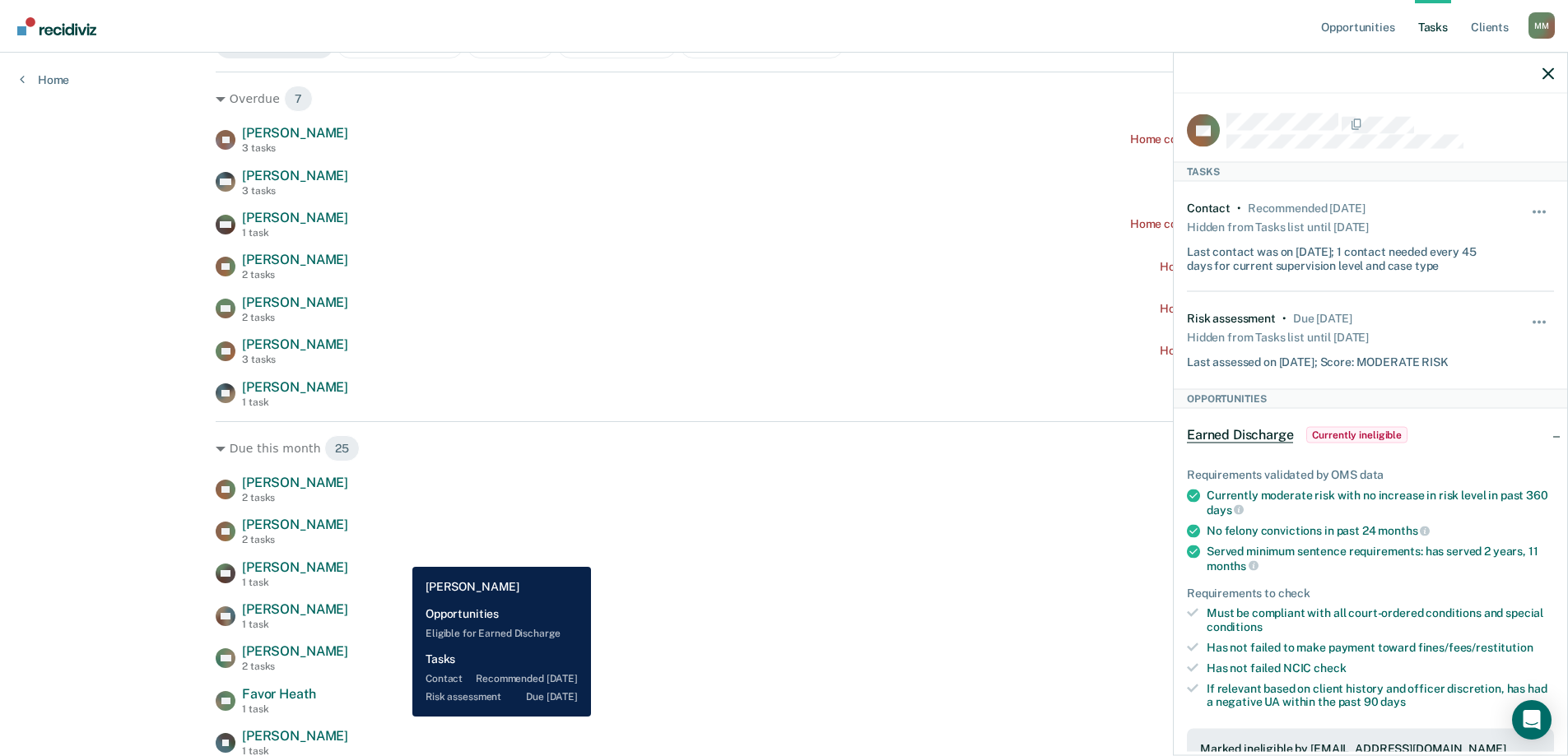
scroll to position [246, 0]
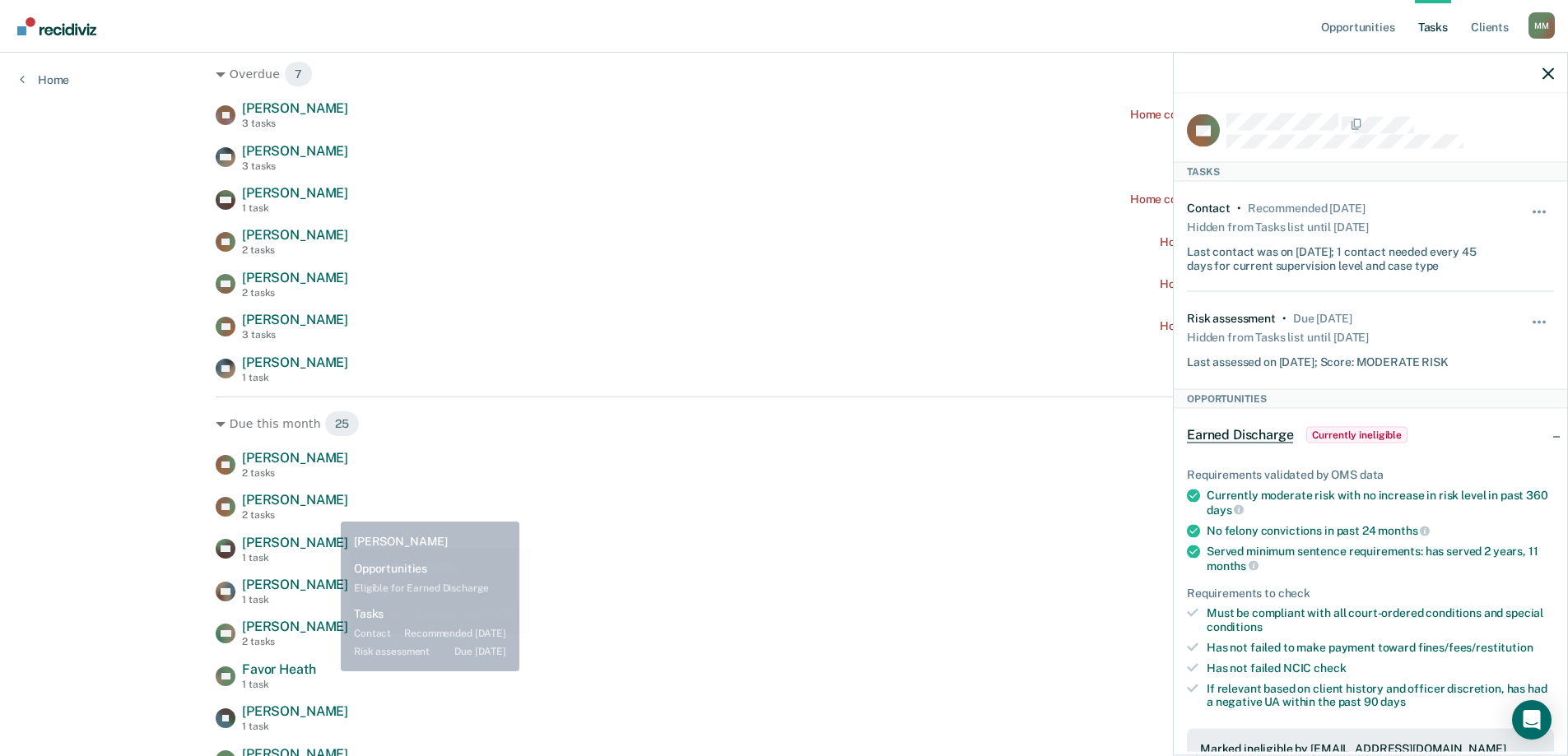
click at [315, 496] on div "CL [PERSON_NAME] 2 tasks Contact recommended [DATE]" at bounding box center [784, 506] width 1137 height 29
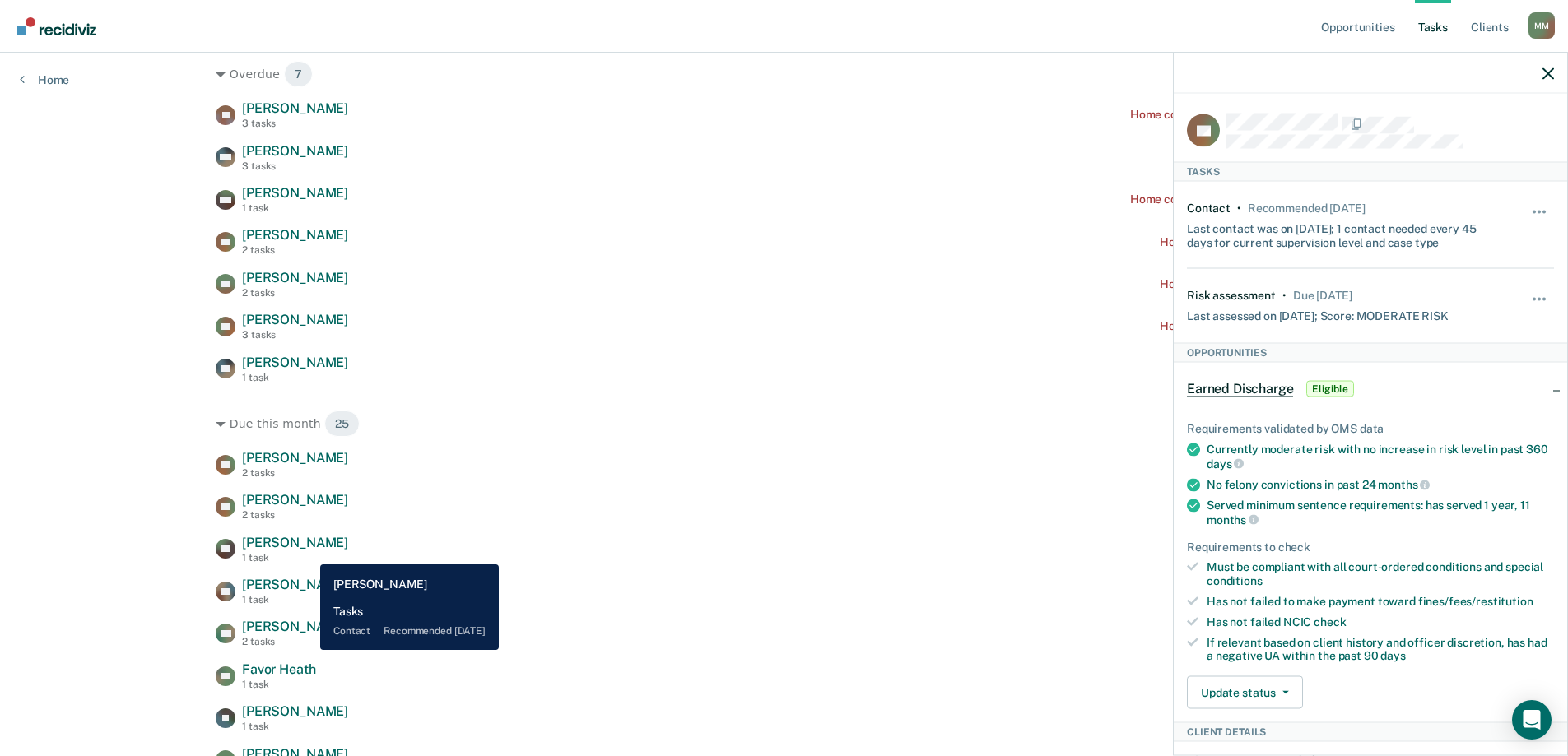
click at [308, 552] on div "1 task" at bounding box center [295, 557] width 106 height 11
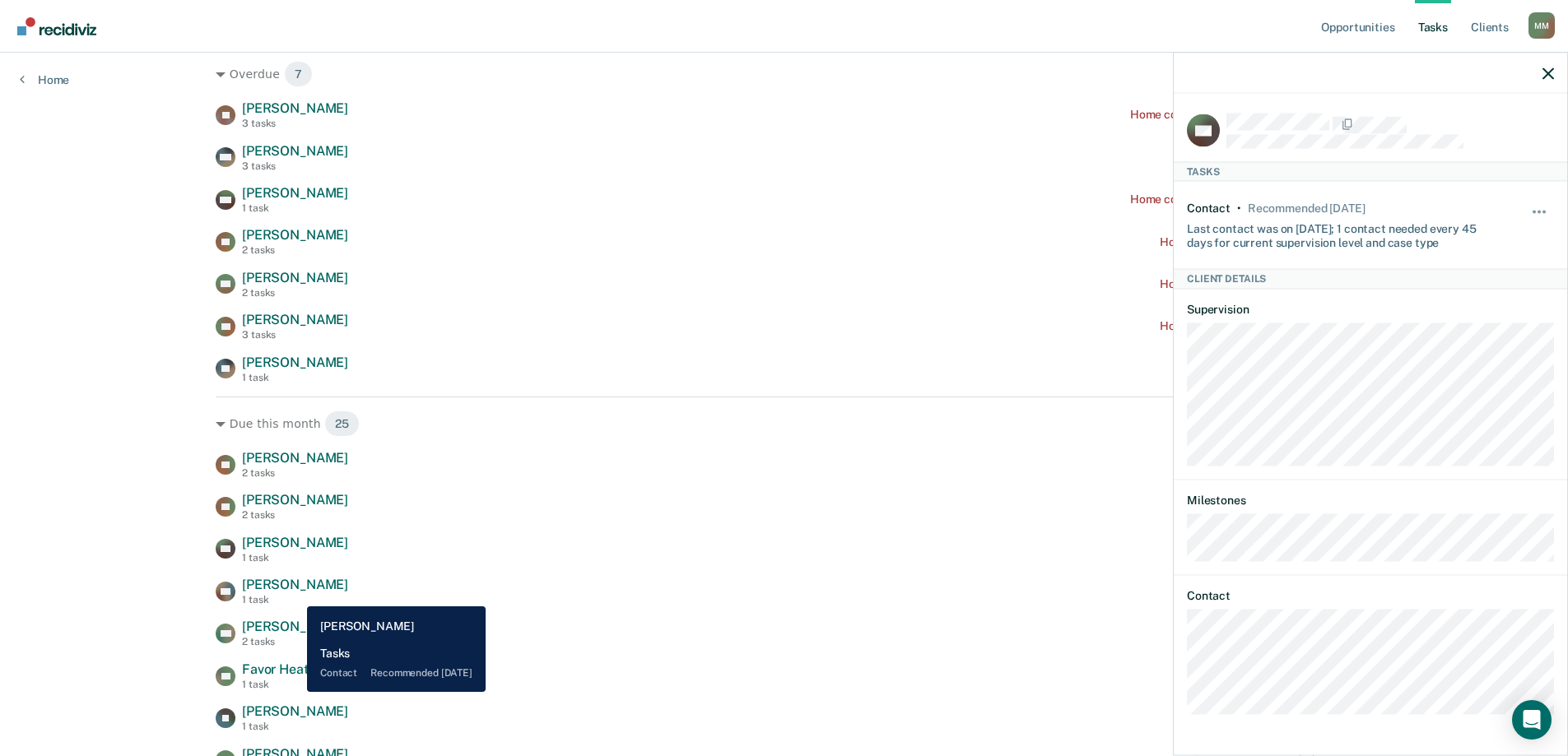
click at [295, 594] on div "[PERSON_NAME] 1 task" at bounding box center [295, 591] width 106 height 29
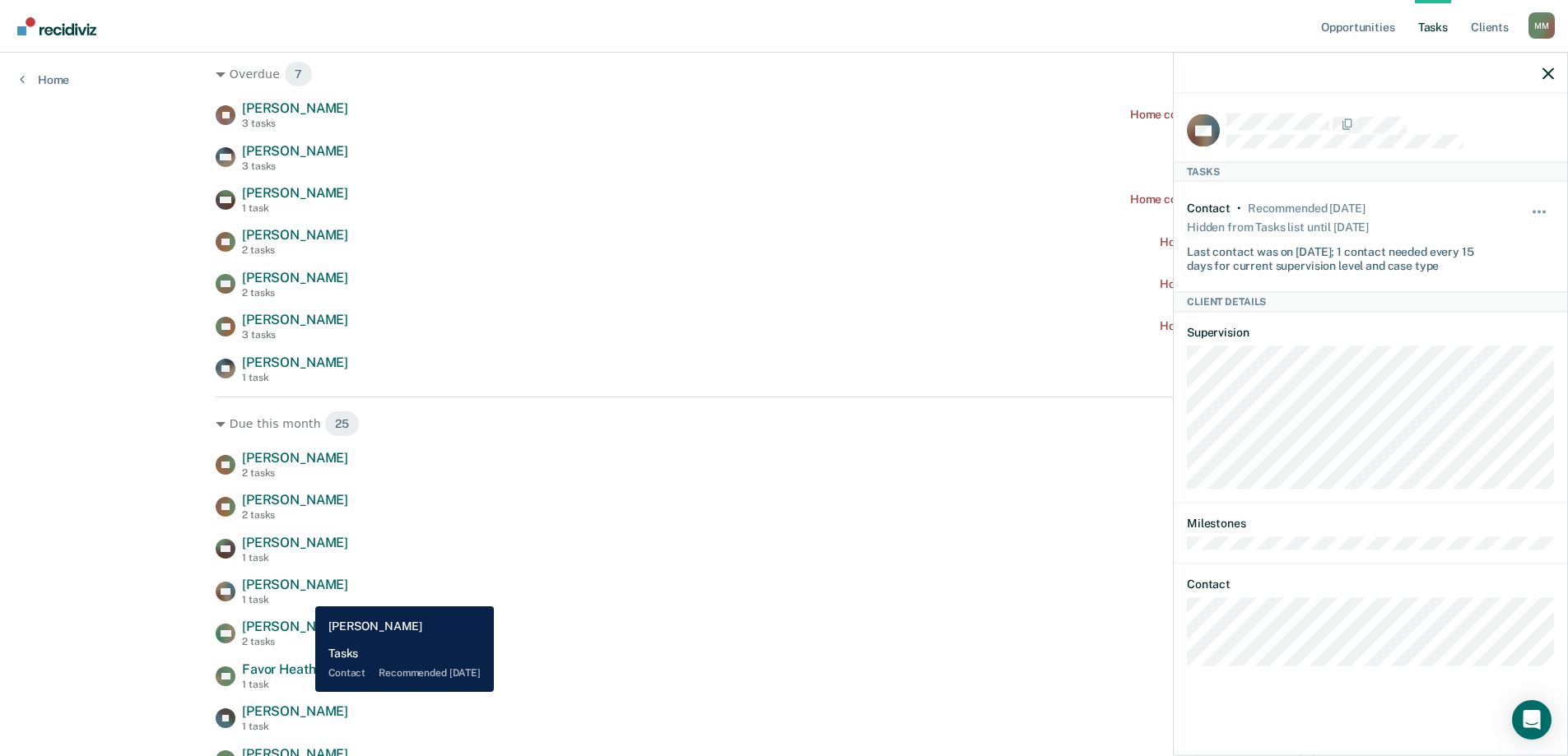
scroll to position [329, 0]
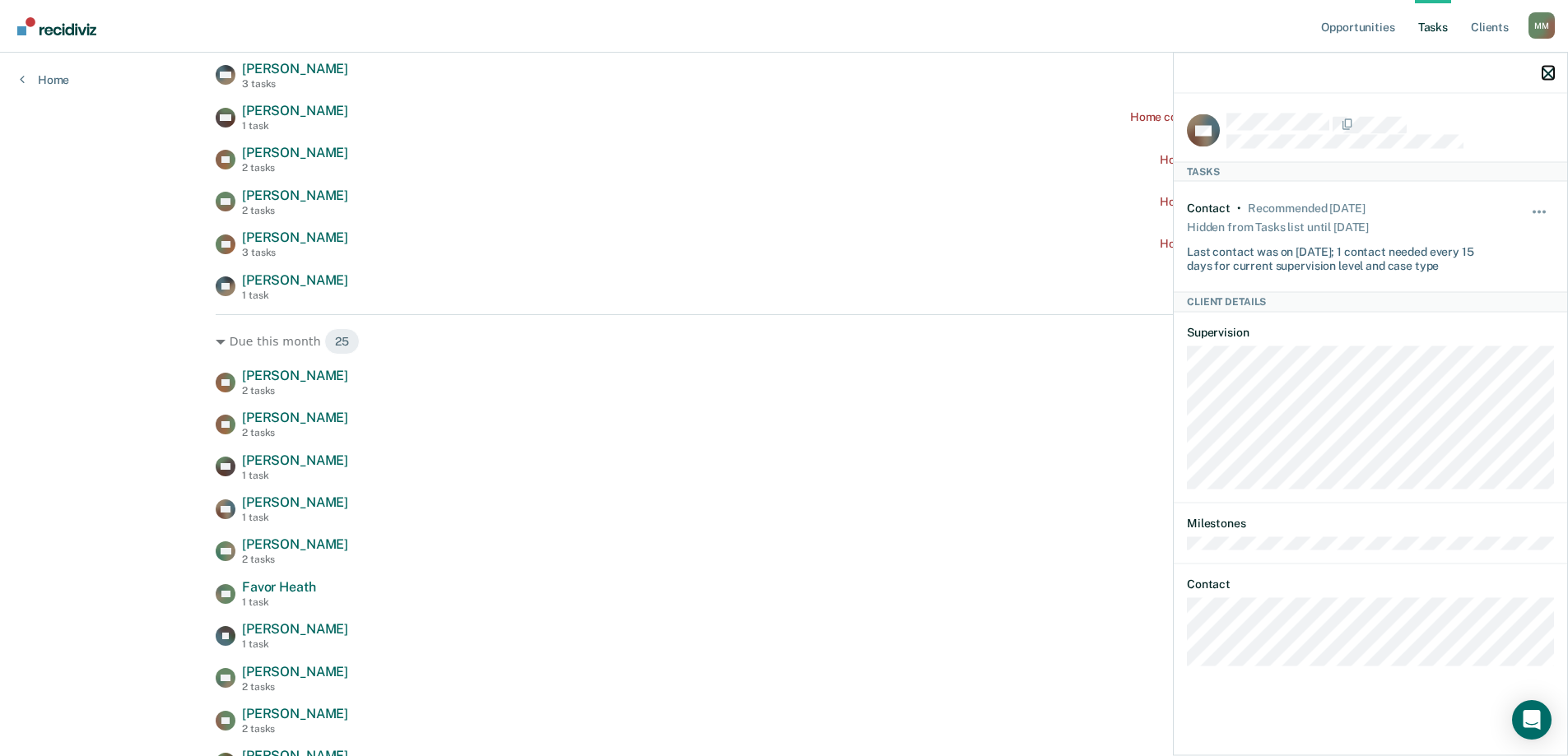
click at [1551, 73] on icon "button" at bounding box center [1548, 73] width 11 height 11
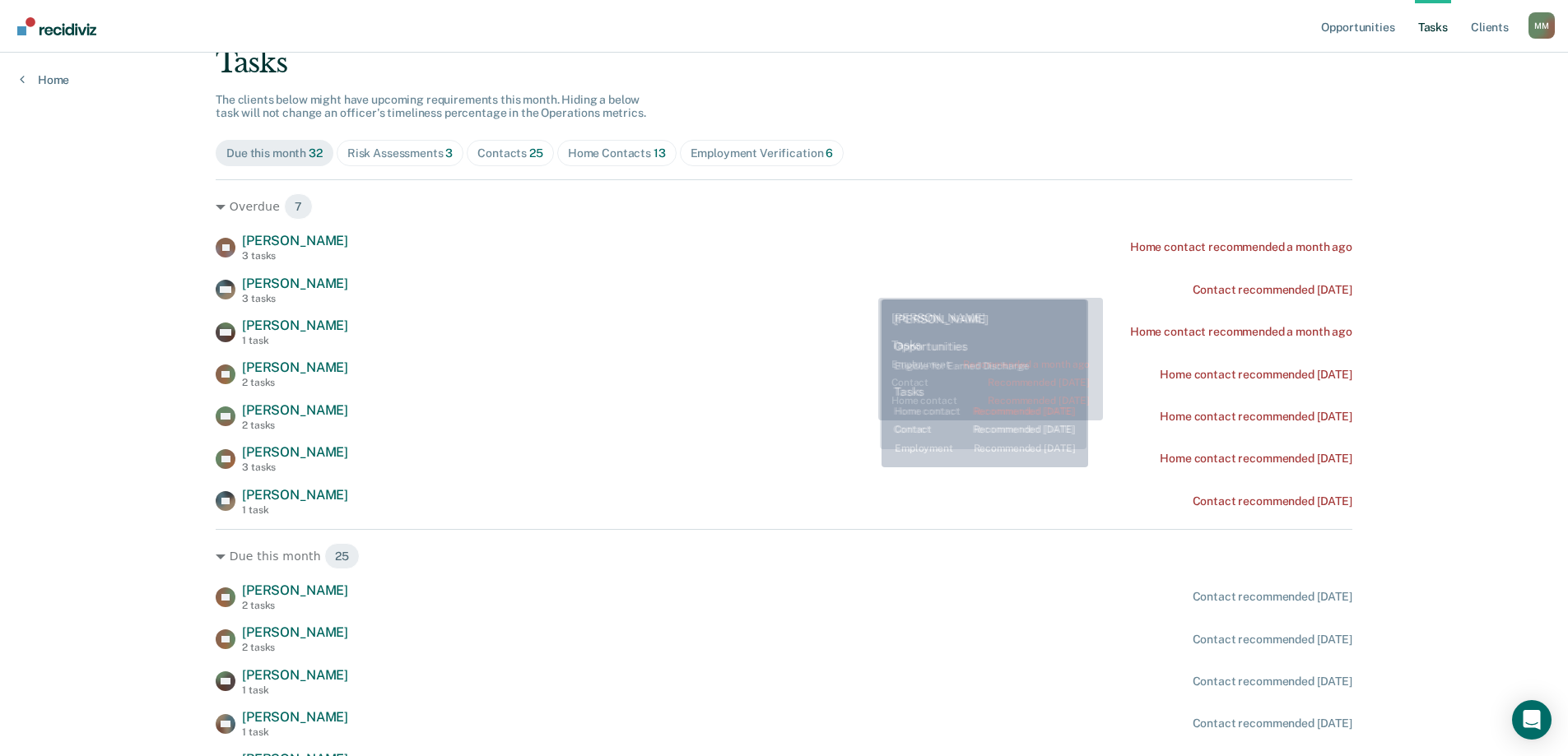
scroll to position [0, 0]
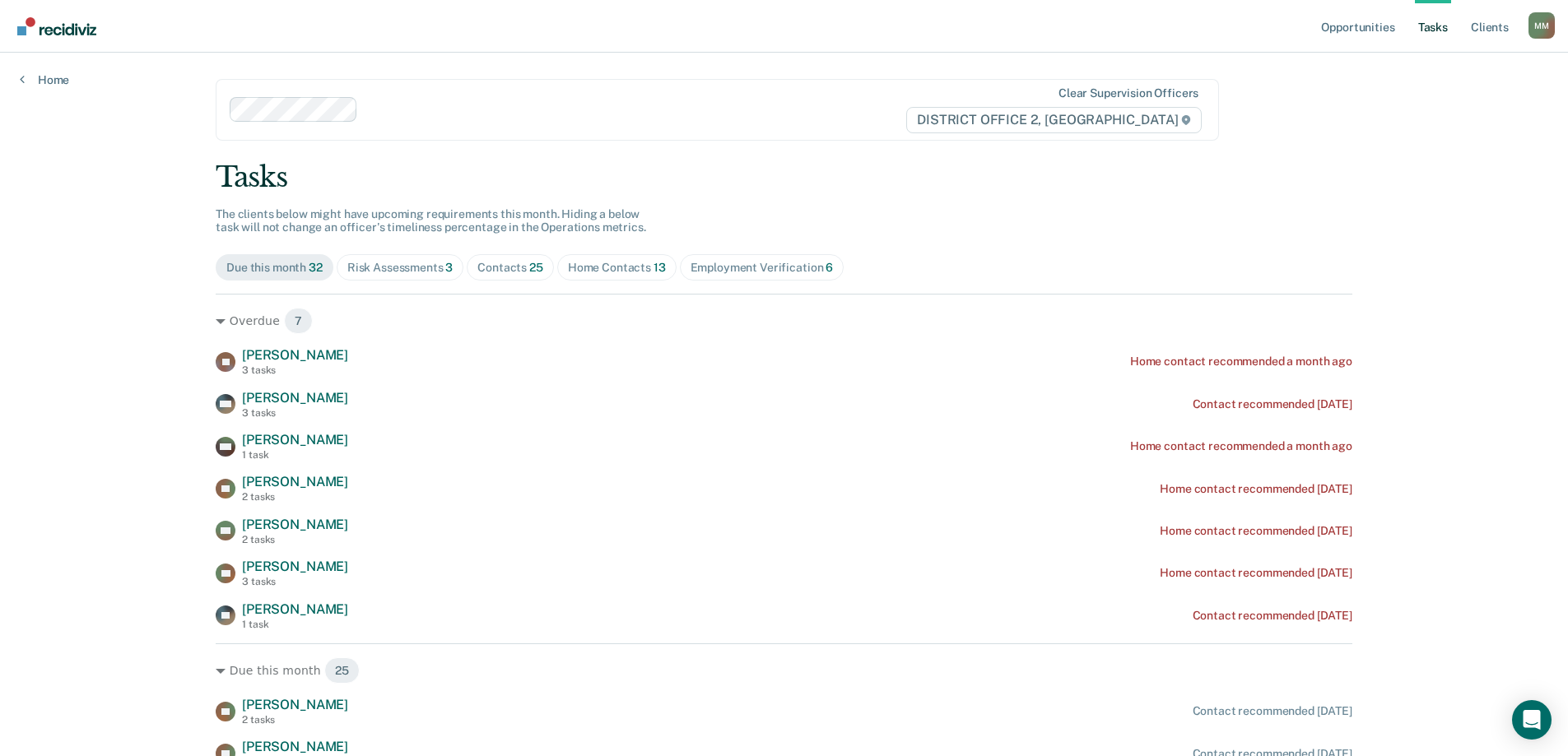
click at [608, 273] on div "Home Contacts 13" at bounding box center [616, 267] width 98 height 14
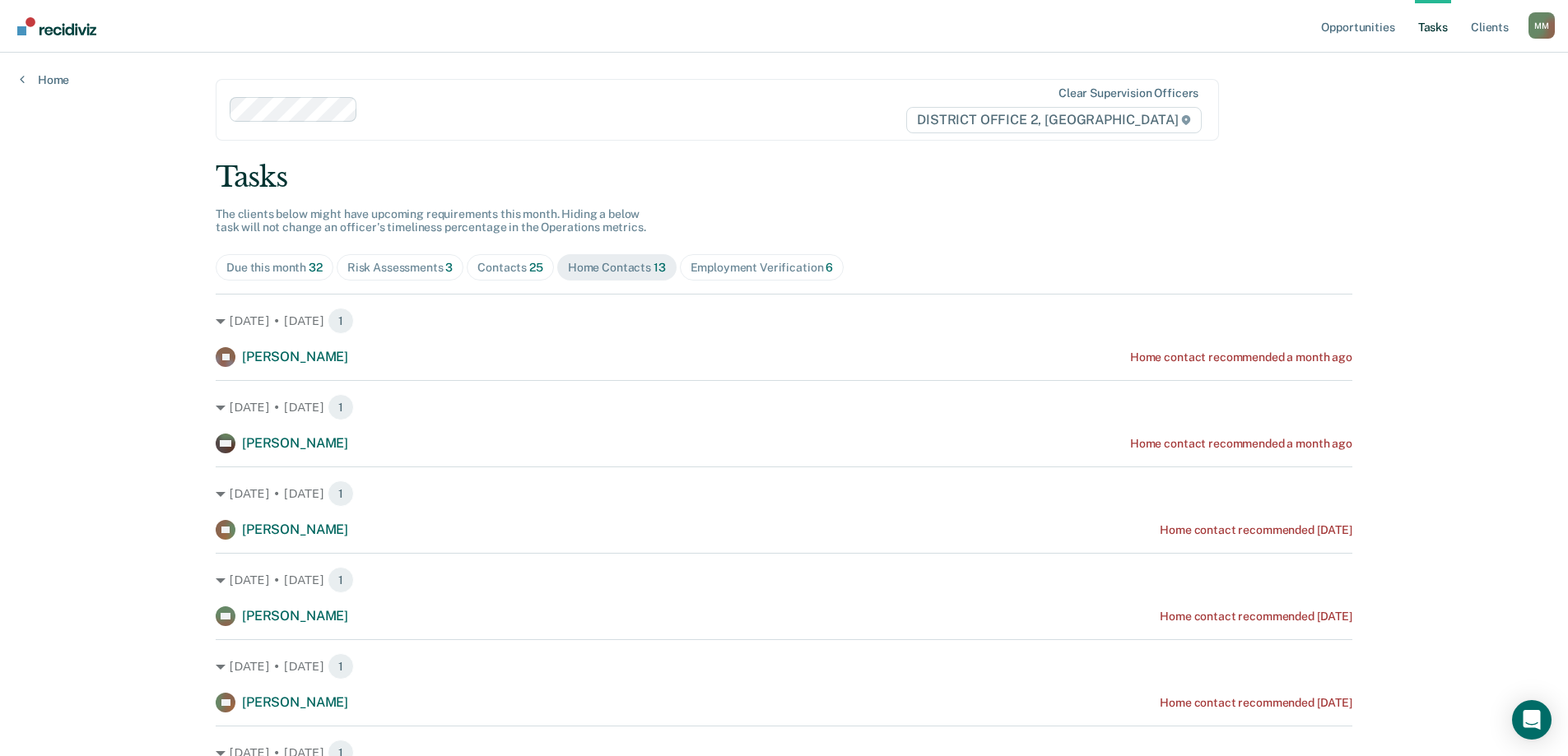
click at [727, 275] on span "Employment Verification 6" at bounding box center [762, 267] width 164 height 26
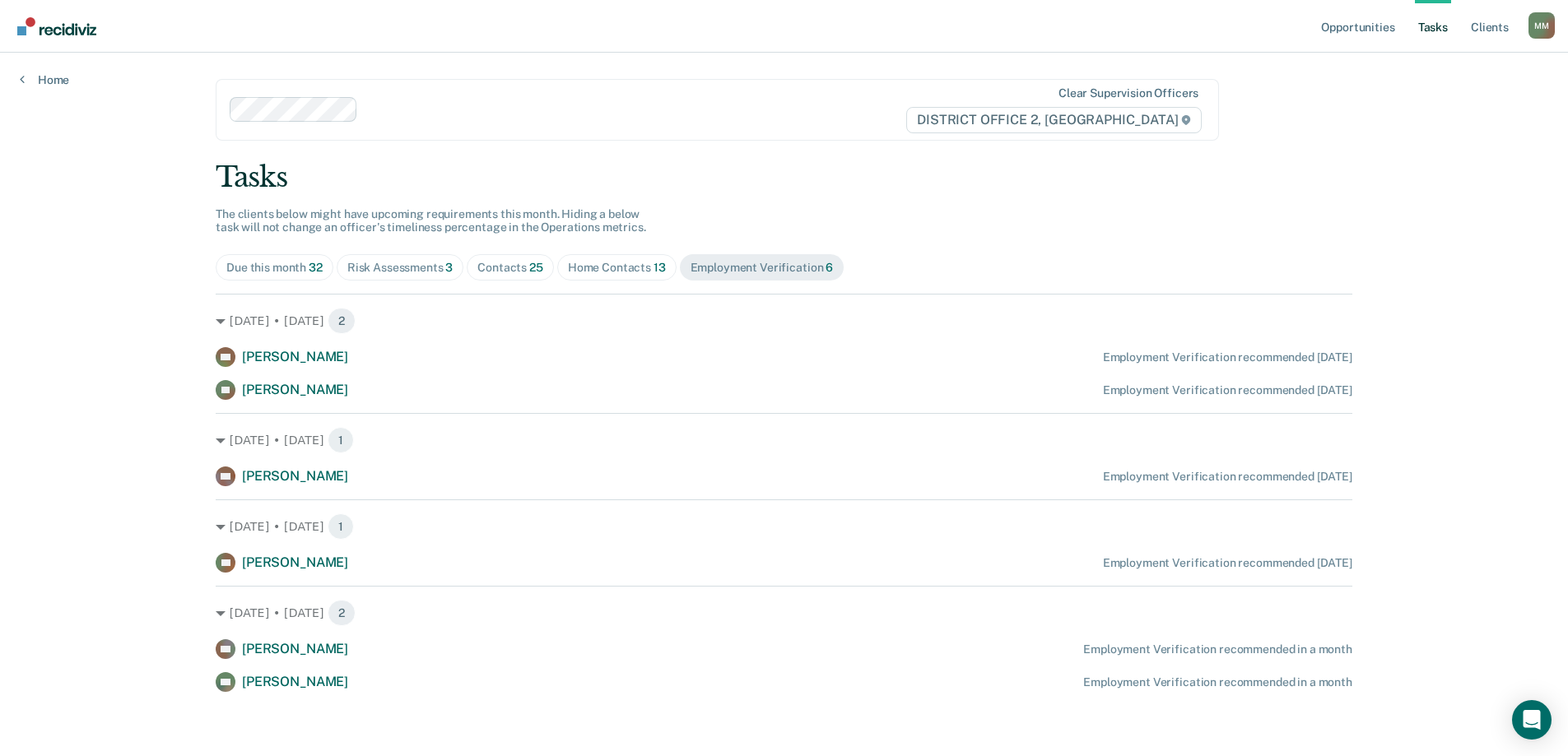
click at [427, 273] on div "Risk Assessments 3" at bounding box center [401, 267] width 106 height 14
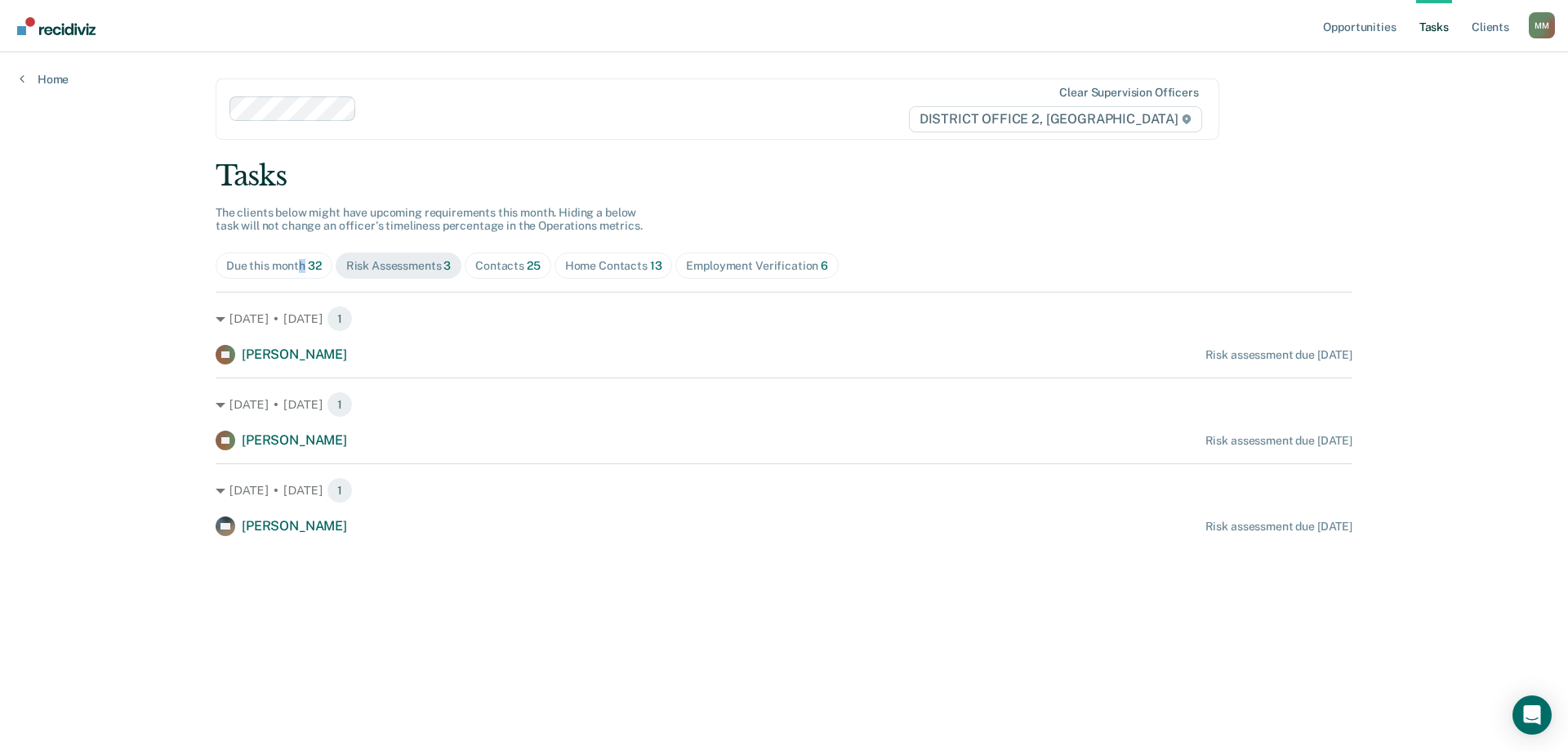
click at [303, 268] on div "Due this month 32" at bounding box center [273, 265] width 95 height 14
